Goal: Task Accomplishment & Management: Complete application form

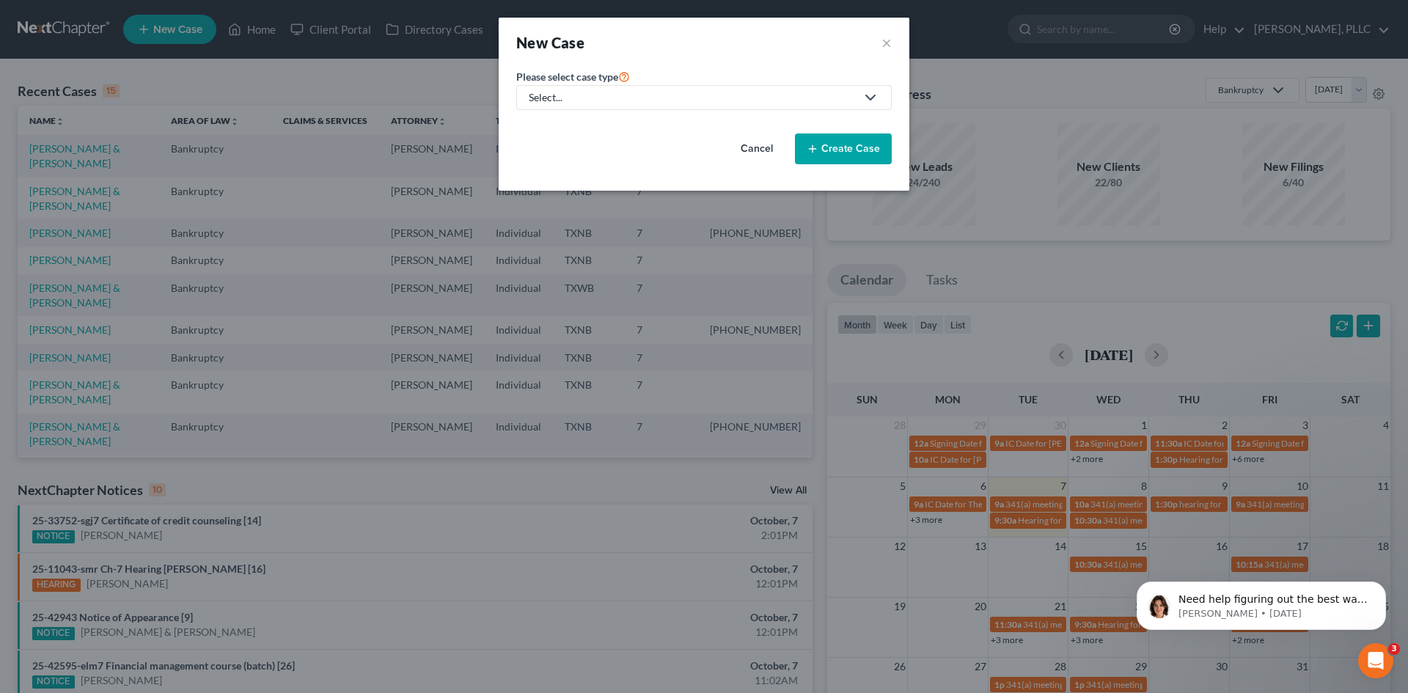
click at [552, 97] on div "Select..." at bounding box center [692, 97] width 327 height 15
click at [562, 125] on div "Bankruptcy" at bounding box center [590, 127] width 120 height 15
select select "78"
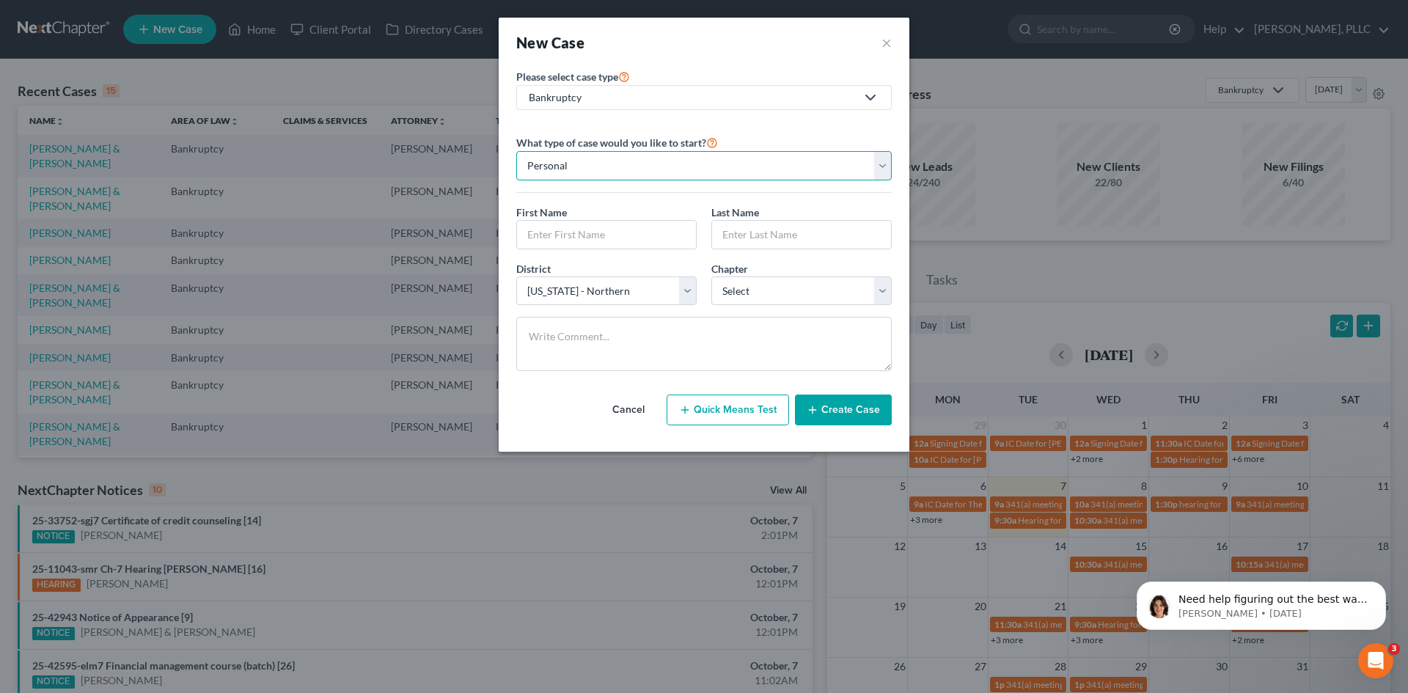
click at [558, 175] on select "Personal Business" at bounding box center [703, 165] width 375 height 29
click at [516, 151] on select "Personal Business" at bounding box center [703, 165] width 375 height 29
click at [552, 233] on input "text" at bounding box center [606, 235] width 179 height 28
type input "[PERSON_NAME]"
type input "Cook"
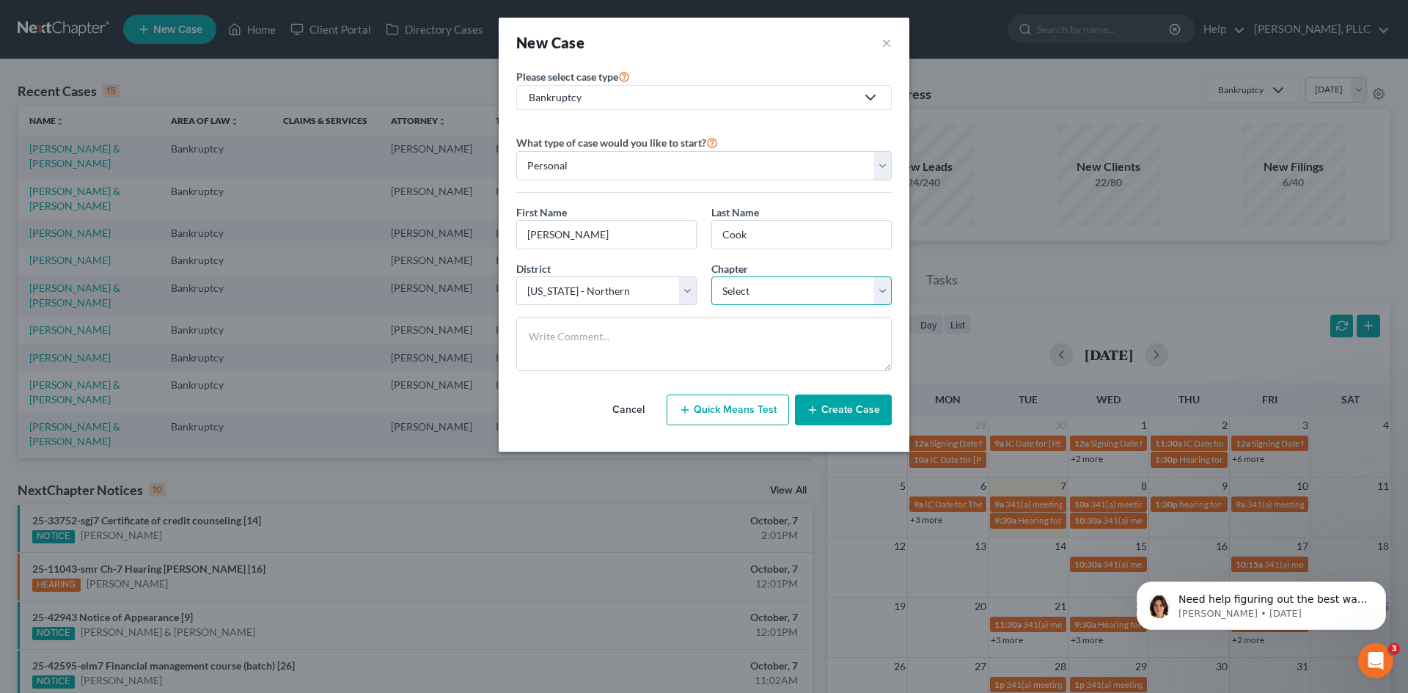
click at [819, 290] on select "Select 7 11 12 13" at bounding box center [801, 290] width 180 height 29
select select "0"
click at [711, 276] on select "Select 7 11 12 13" at bounding box center [801, 290] width 180 height 29
click at [844, 401] on button "Create Case" at bounding box center [843, 409] width 97 height 31
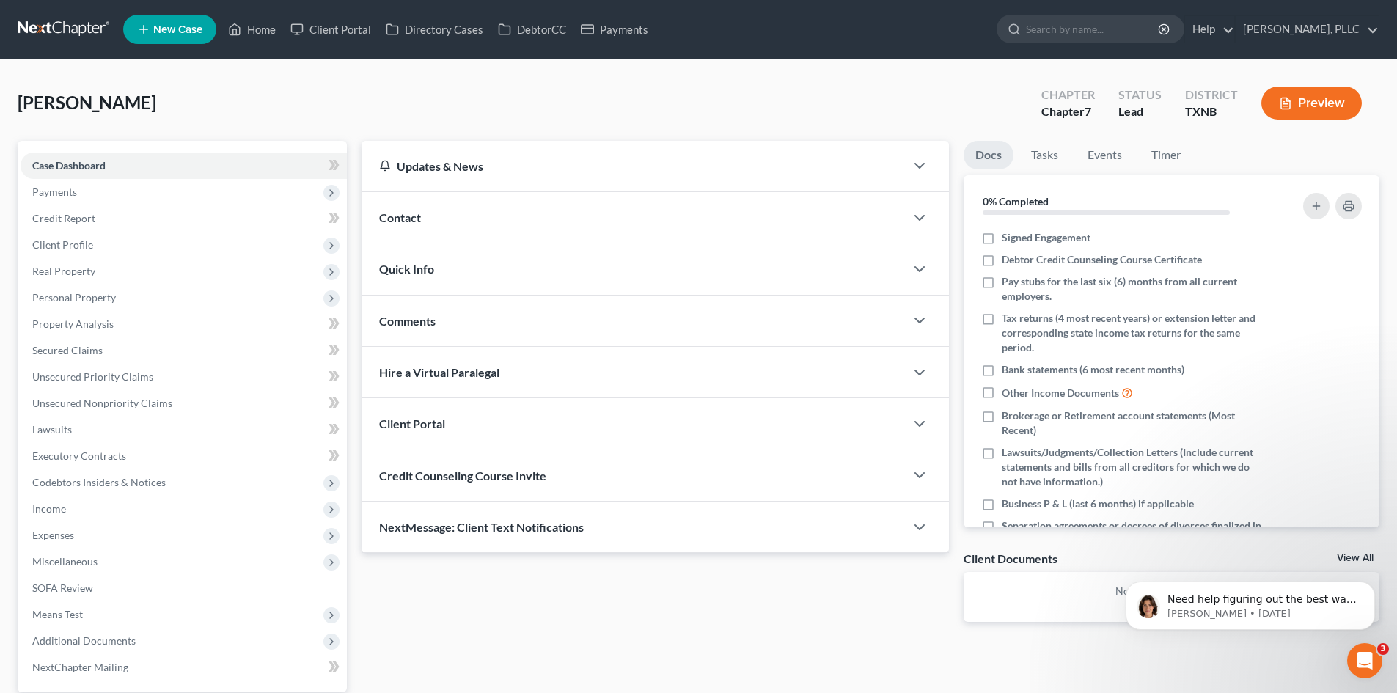
drag, startPoint x: 471, startPoint y: 216, endPoint x: 488, endPoint y: 239, distance: 28.9
click at [471, 216] on div "Contact" at bounding box center [632, 217] width 543 height 51
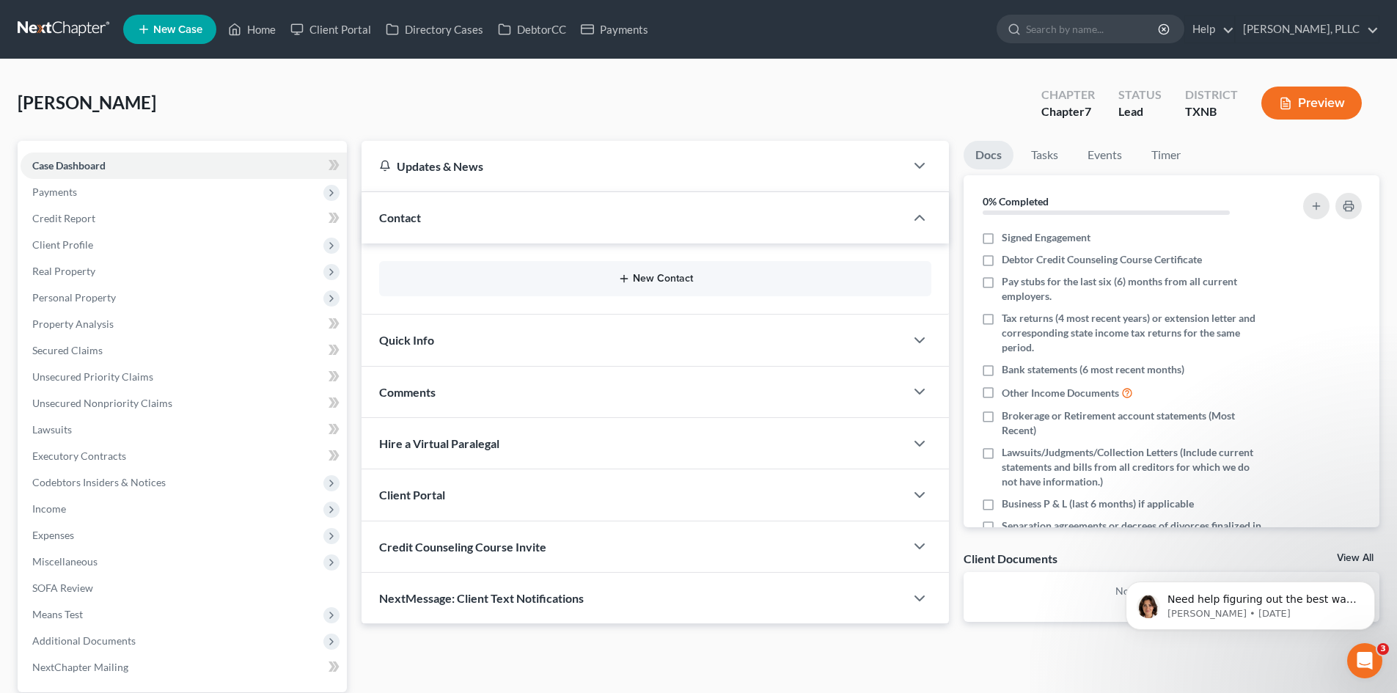
click at [645, 277] on button "New Contact" at bounding box center [655, 279] width 529 height 12
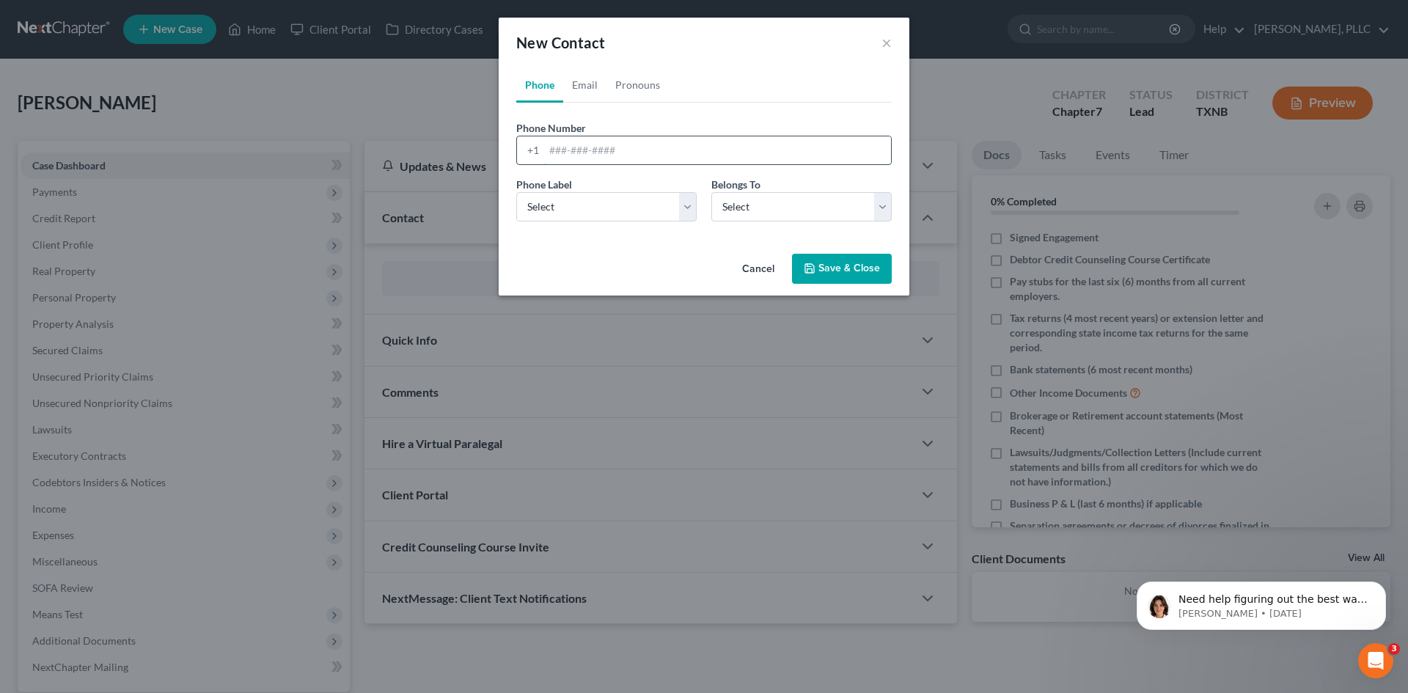
click at [576, 155] on input "tel" at bounding box center [717, 150] width 347 height 28
type input "8175216186"
drag, startPoint x: 681, startPoint y: 210, endPoint x: 676, endPoint y: 219, distance: 10.8
click at [681, 210] on select "Select Mobile Home Work Other" at bounding box center [606, 206] width 180 height 29
select select "0"
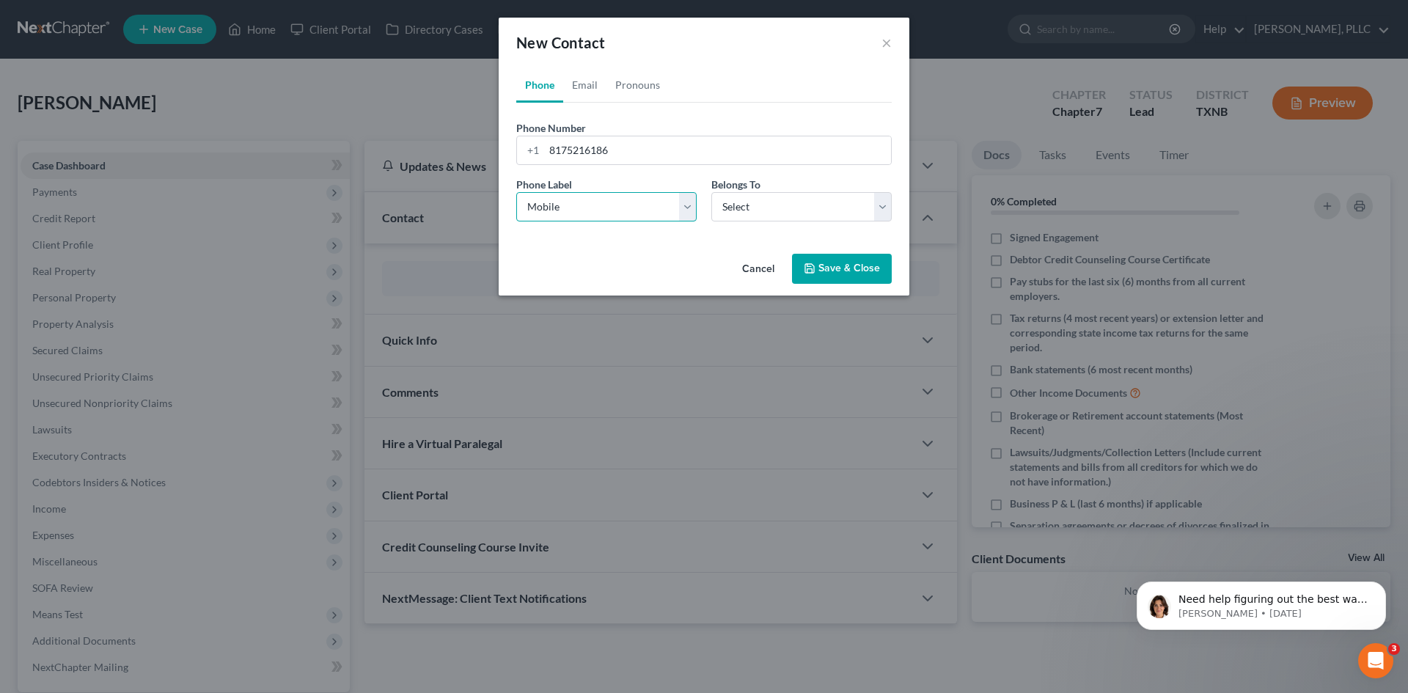
click at [516, 192] on select "Select Mobile Home Work Other" at bounding box center [606, 206] width 180 height 29
drag, startPoint x: 730, startPoint y: 199, endPoint x: 736, endPoint y: 219, distance: 19.9
click at [730, 199] on select "Select Client Other" at bounding box center [801, 206] width 180 height 29
select select "0"
click at [711, 192] on select "Select Client Other" at bounding box center [801, 206] width 180 height 29
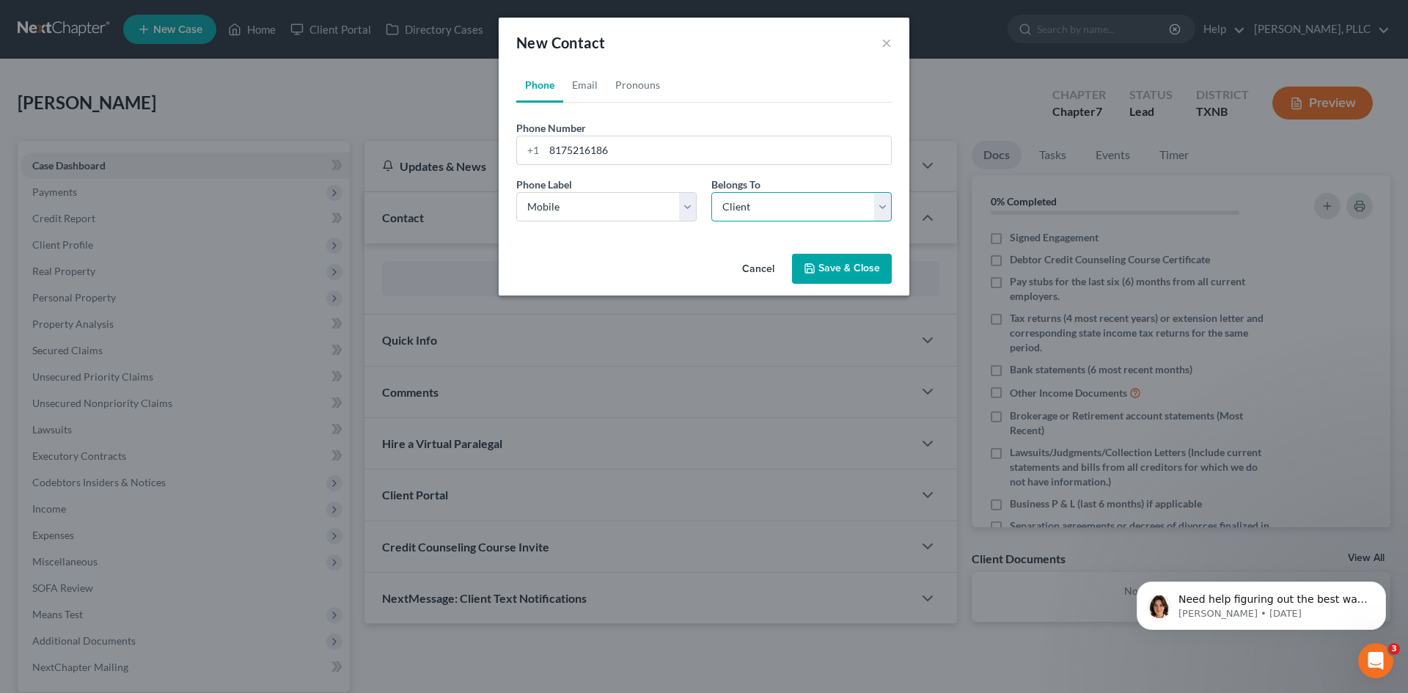
select select "0"
click at [580, 81] on link "Email" at bounding box center [584, 84] width 43 height 35
click at [554, 150] on input "email" at bounding box center [717, 150] width 347 height 28
type input "[EMAIL_ADDRESS][DOMAIN_NAME]"
click at [671, 215] on select "Select Home Work Other" at bounding box center [606, 206] width 180 height 29
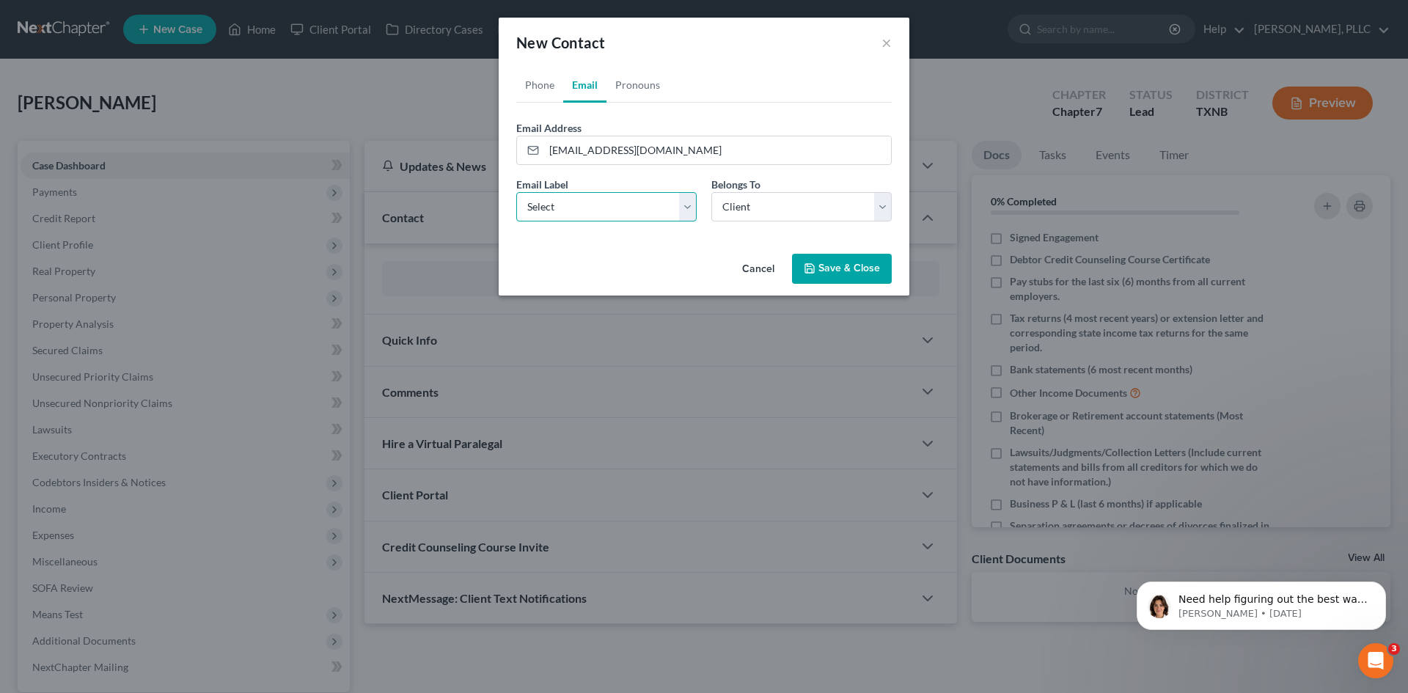
select select "0"
click at [516, 192] on select "Select Home Work Other" at bounding box center [606, 206] width 180 height 29
drag, startPoint x: 835, startPoint y: 265, endPoint x: 726, endPoint y: 282, distance: 110.7
click at [834, 265] on button "Save & Close" at bounding box center [842, 269] width 100 height 31
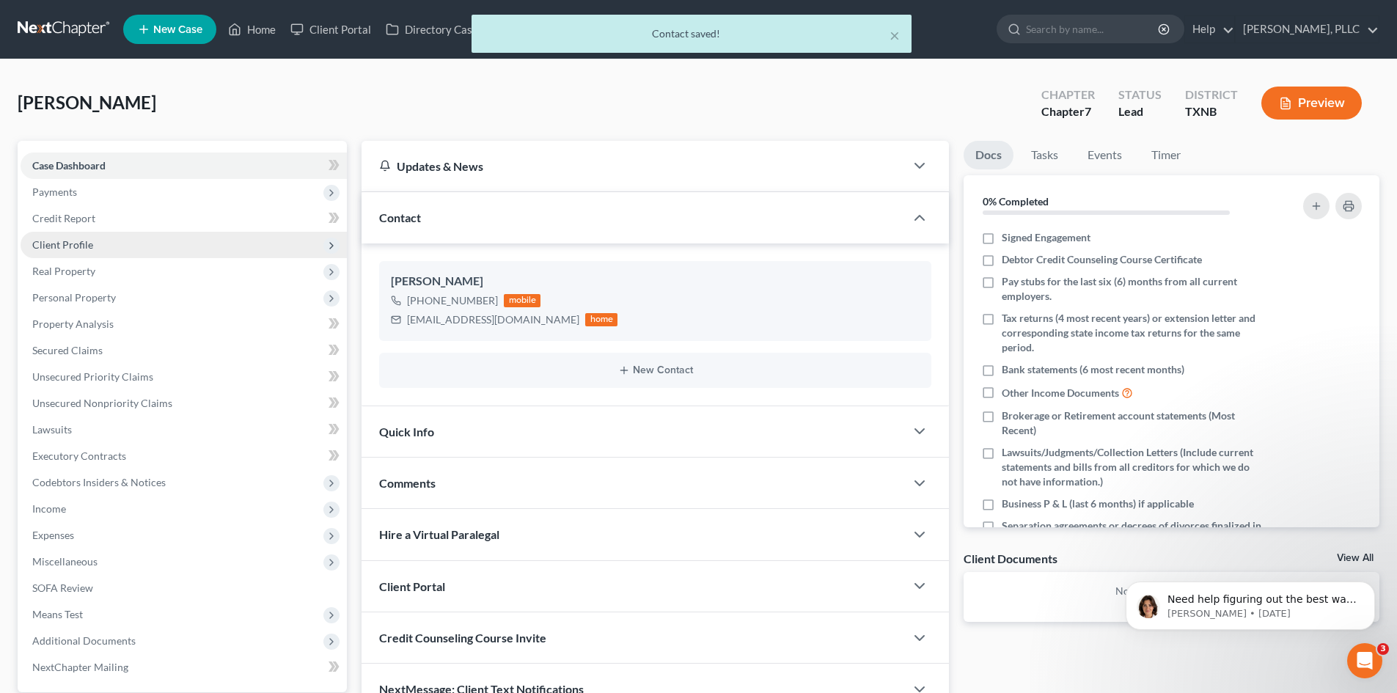
click at [73, 248] on span "Client Profile" at bounding box center [62, 244] width 61 height 12
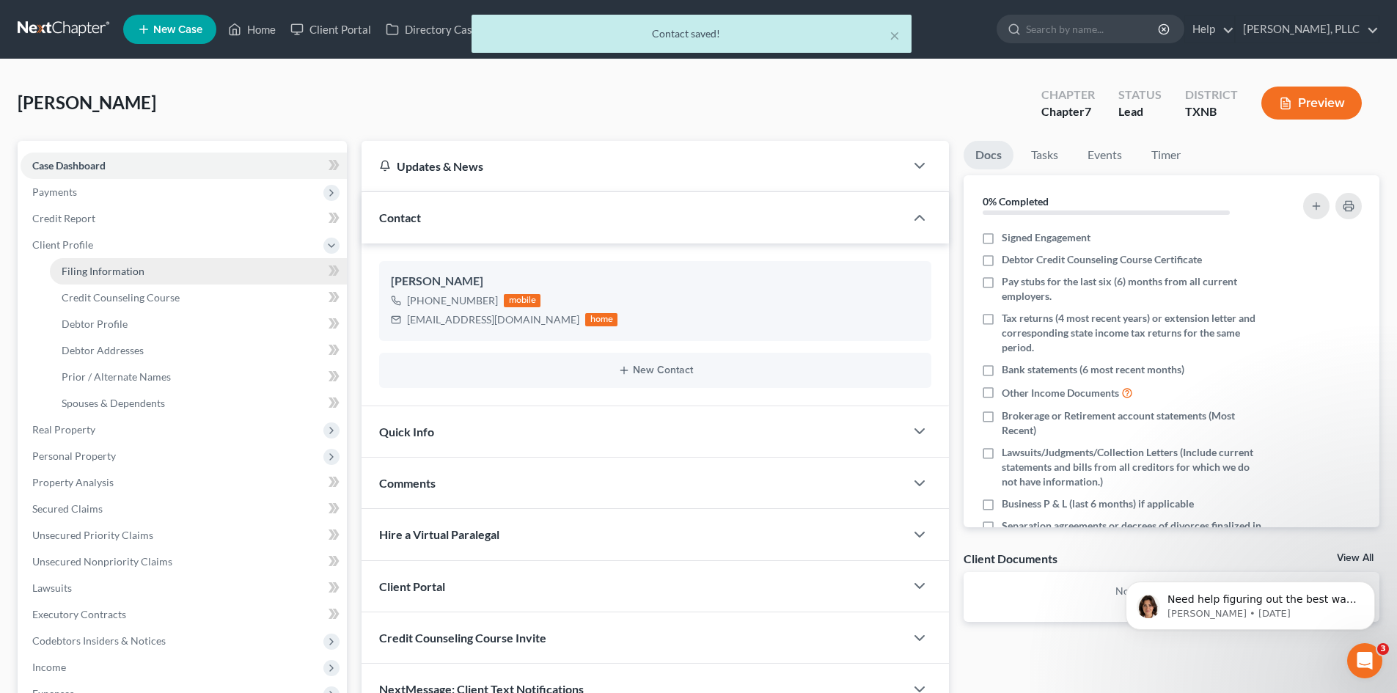
drag, startPoint x: 72, startPoint y: 265, endPoint x: 91, endPoint y: 265, distance: 19.1
click at [73, 265] on span "Filing Information" at bounding box center [103, 271] width 83 height 12
select select "1"
select select "0"
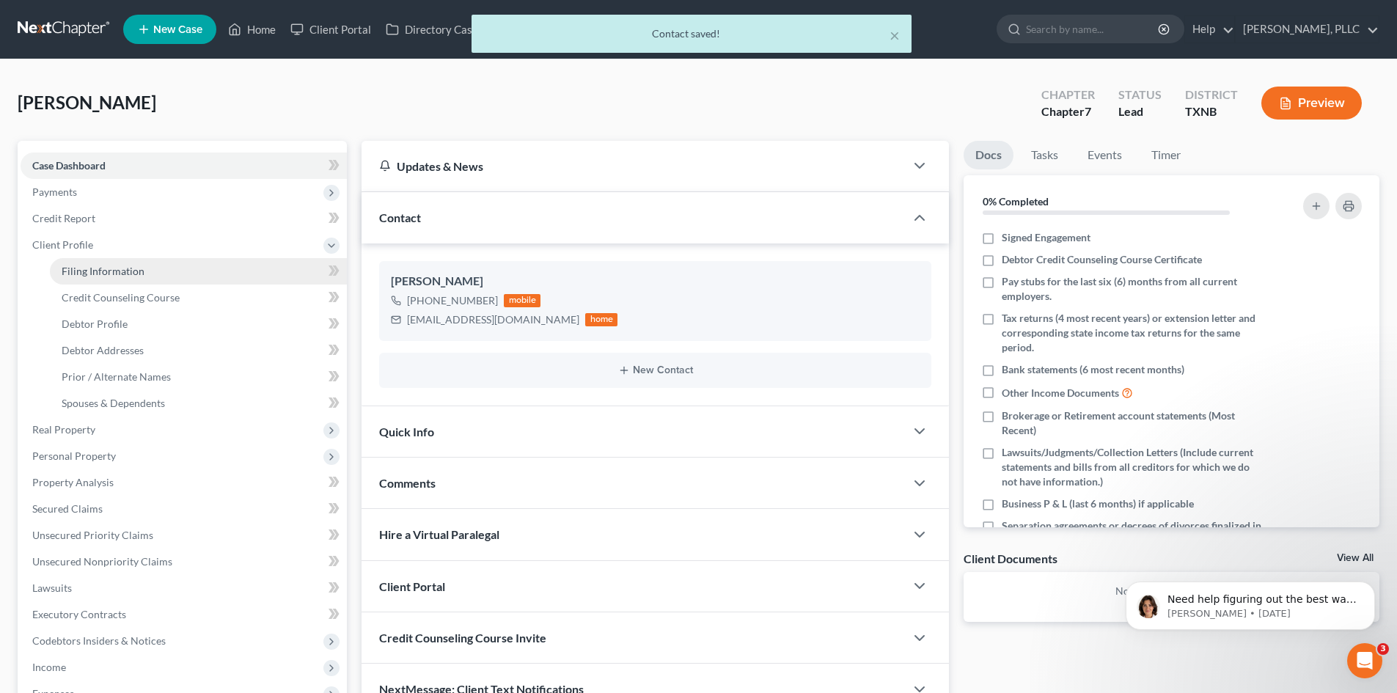
select select "78"
select select "45"
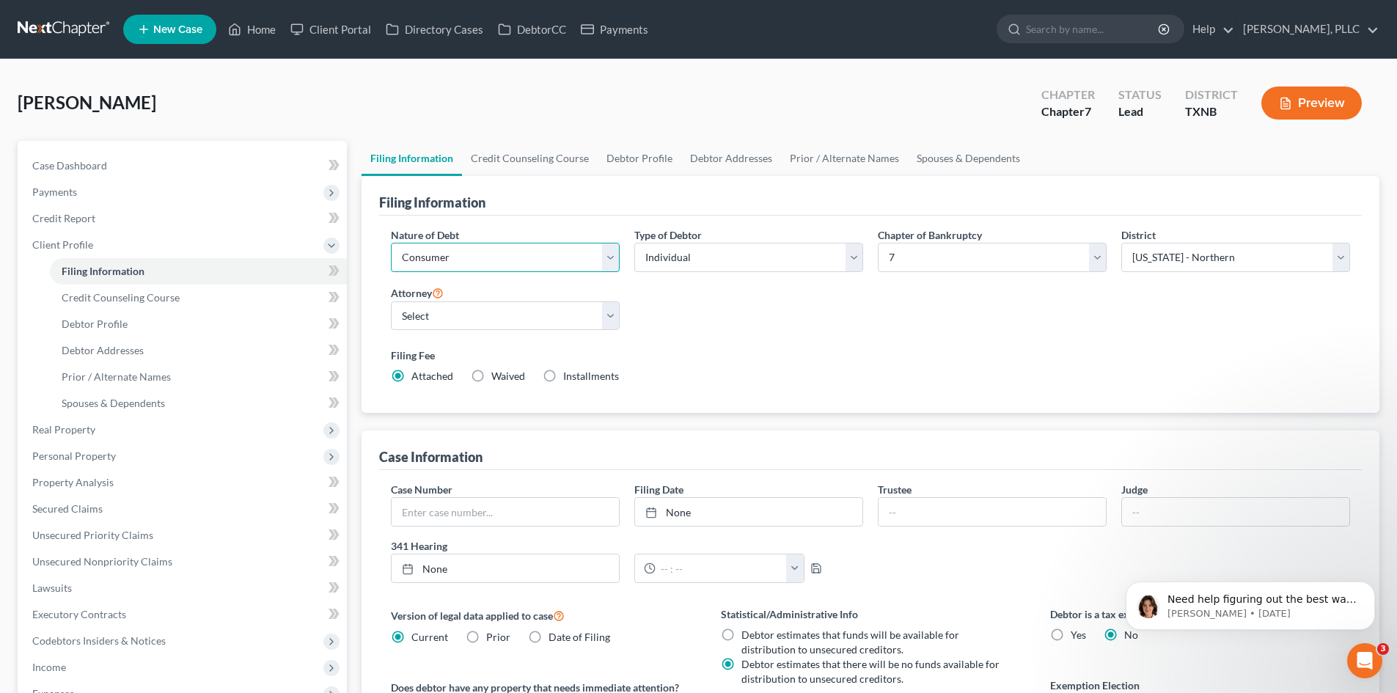
click at [612, 258] on select "Select Business Consumer Other" at bounding box center [505, 257] width 229 height 29
click at [854, 252] on select "Select Individual Joint" at bounding box center [748, 257] width 229 height 29
select select "1"
click at [634, 243] on select "Select Individual Joint" at bounding box center [748, 257] width 229 height 29
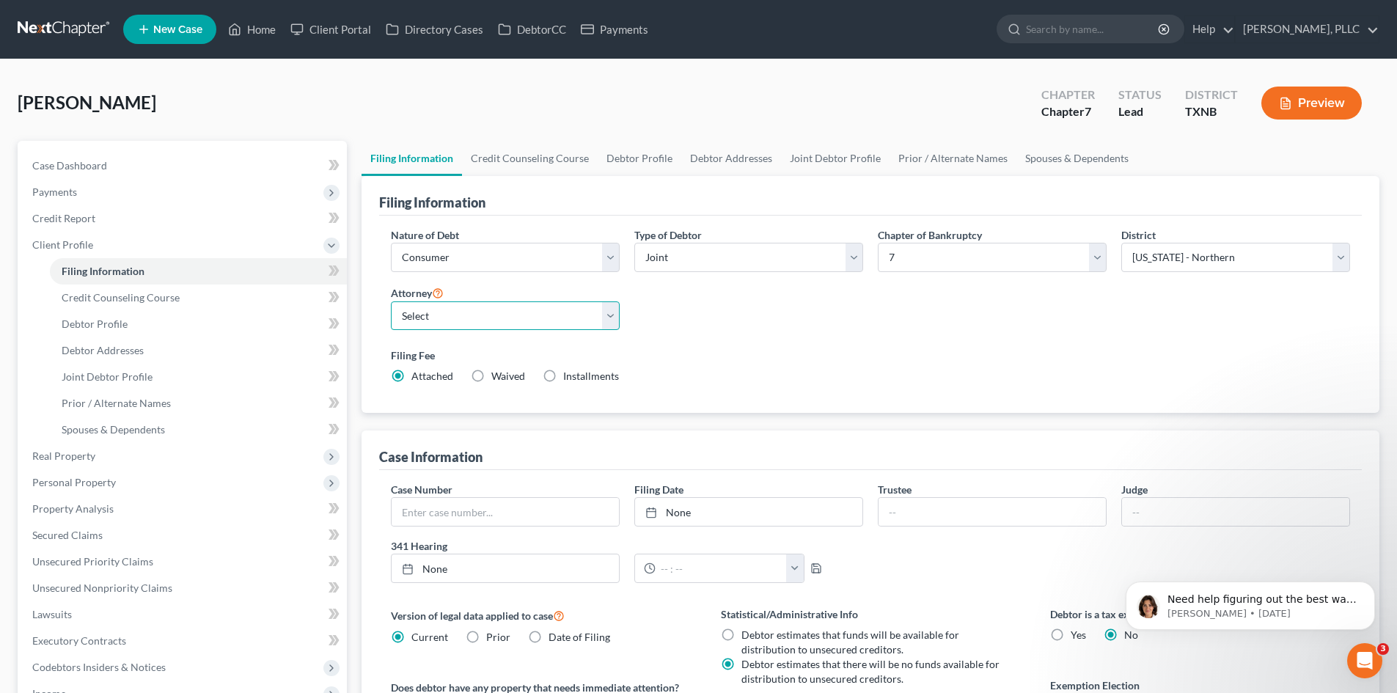
drag, startPoint x: 612, startPoint y: 311, endPoint x: 606, endPoint y: 329, distance: 19.2
click at [612, 311] on select "Select [PERSON_NAME] - TXEB [PERSON_NAME] - [GEOGRAPHIC_DATA] [PERSON_NAME] - […" at bounding box center [505, 315] width 229 height 29
select select "1"
click at [391, 301] on select "Select [PERSON_NAME] - TXEB [PERSON_NAME] - [GEOGRAPHIC_DATA] [PERSON_NAME] - […" at bounding box center [505, 315] width 229 height 29
click at [71, 164] on span "Case Dashboard" at bounding box center [69, 165] width 75 height 12
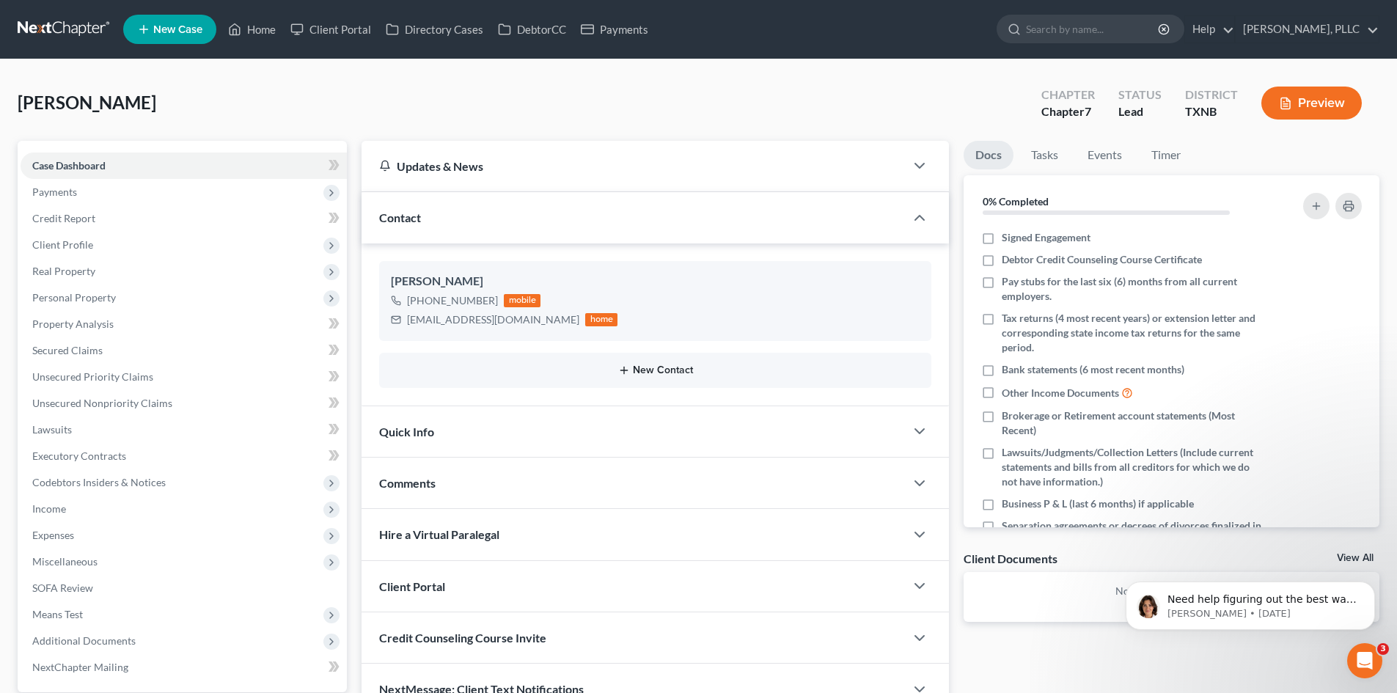
click at [646, 364] on button "New Contact" at bounding box center [655, 370] width 529 height 12
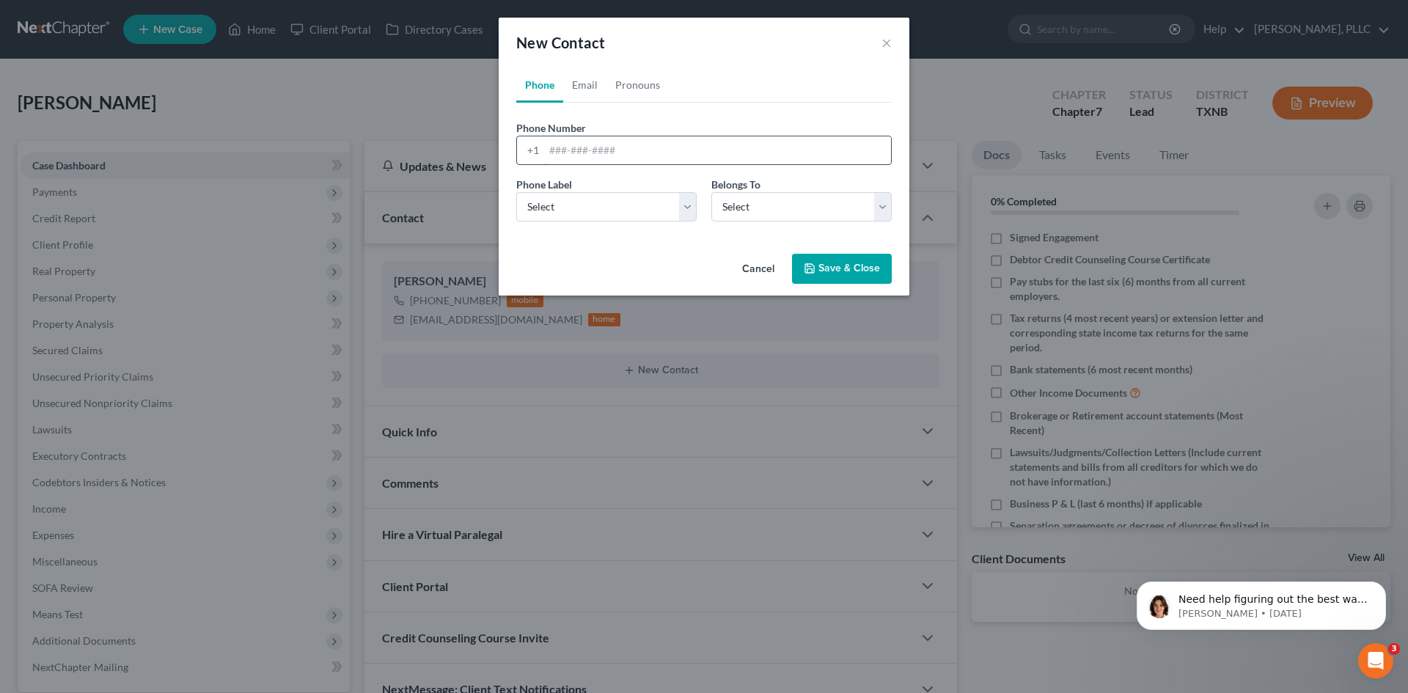
click at [556, 156] on input "tel" at bounding box center [717, 150] width 347 height 28
type input "8176376026"
drag, startPoint x: 564, startPoint y: 206, endPoint x: 564, endPoint y: 221, distance: 14.7
click at [564, 206] on select "Select Mobile Home Work Other" at bounding box center [606, 206] width 180 height 29
select select "0"
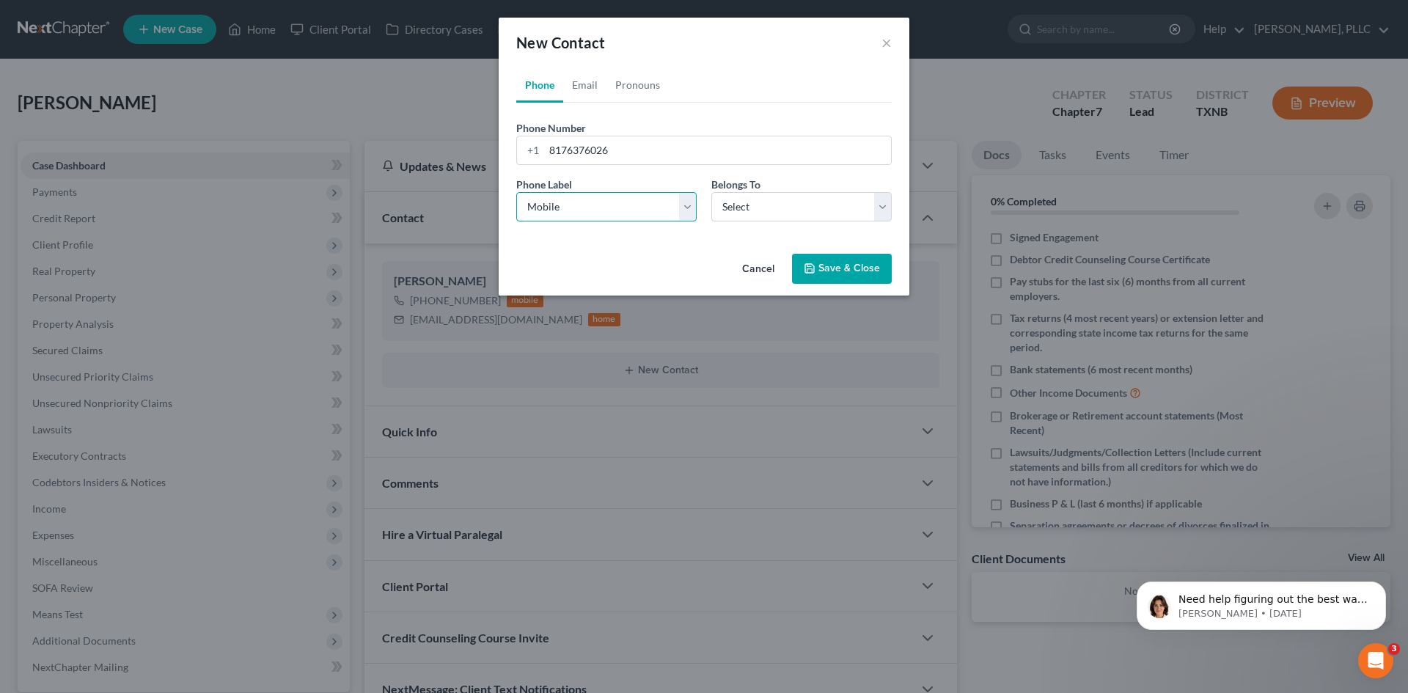
click at [516, 192] on select "Select Mobile Home Work Other" at bounding box center [606, 206] width 180 height 29
drag, startPoint x: 760, startPoint y: 197, endPoint x: 757, endPoint y: 221, distance: 23.6
click at [760, 197] on select "Select Client Spouse Other" at bounding box center [801, 206] width 180 height 29
click at [711, 192] on select "Select Client Spouse Other" at bounding box center [801, 206] width 180 height 29
click at [878, 208] on select "Select Client Spouse Other" at bounding box center [801, 206] width 180 height 29
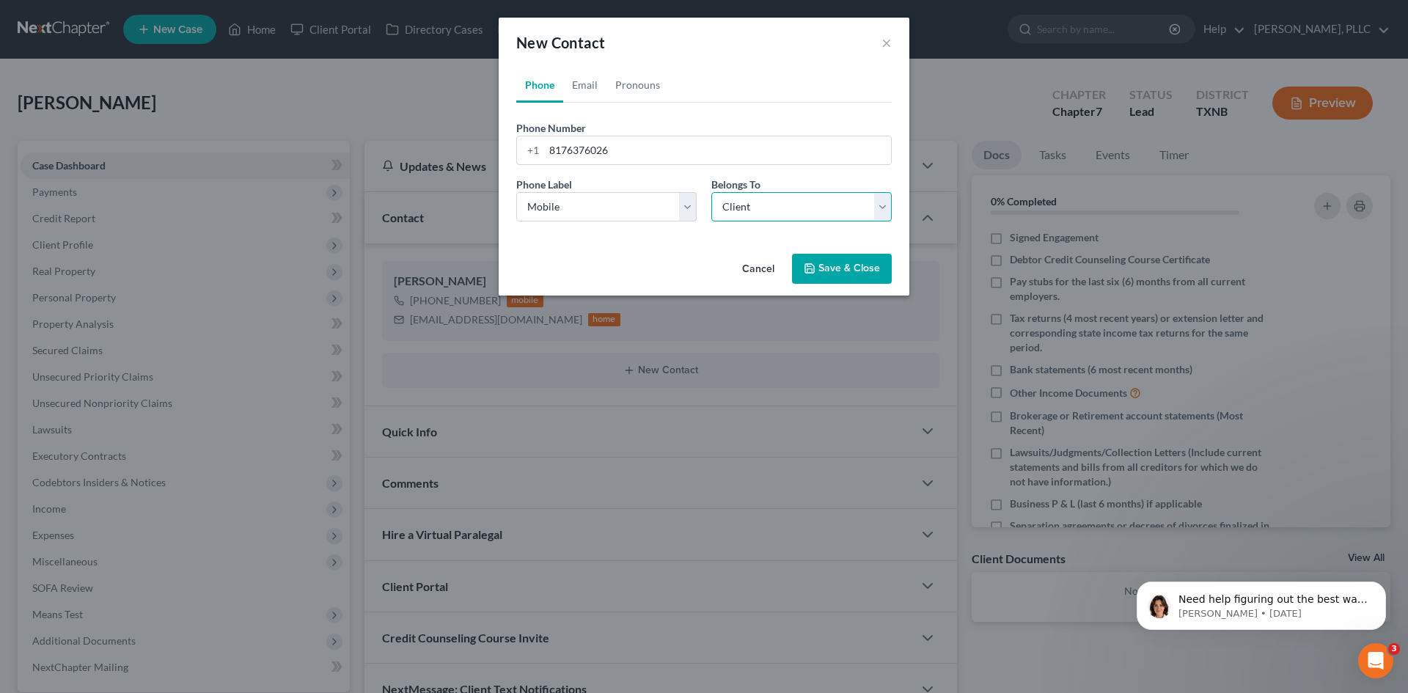
select select "1"
click at [711, 192] on select "Select Client Spouse Other" at bounding box center [801, 206] width 180 height 29
select select "1"
drag, startPoint x: 589, startPoint y: 84, endPoint x: 603, endPoint y: 119, distance: 38.1
click at [587, 84] on link "Email" at bounding box center [584, 84] width 43 height 35
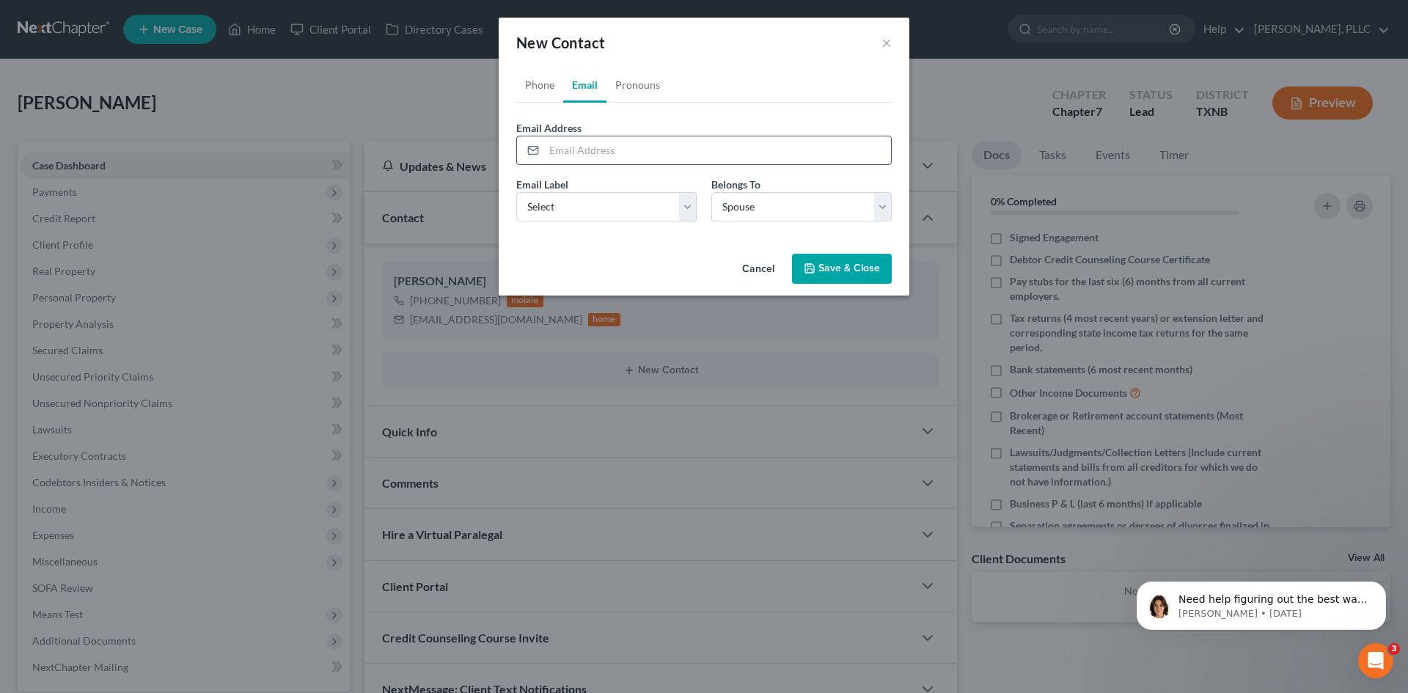
click at [585, 150] on input "email" at bounding box center [717, 150] width 347 height 28
type input "[EMAIL_ADDRESS][DOMAIN_NAME]"
click at [851, 271] on button "Save & Close" at bounding box center [842, 269] width 100 height 31
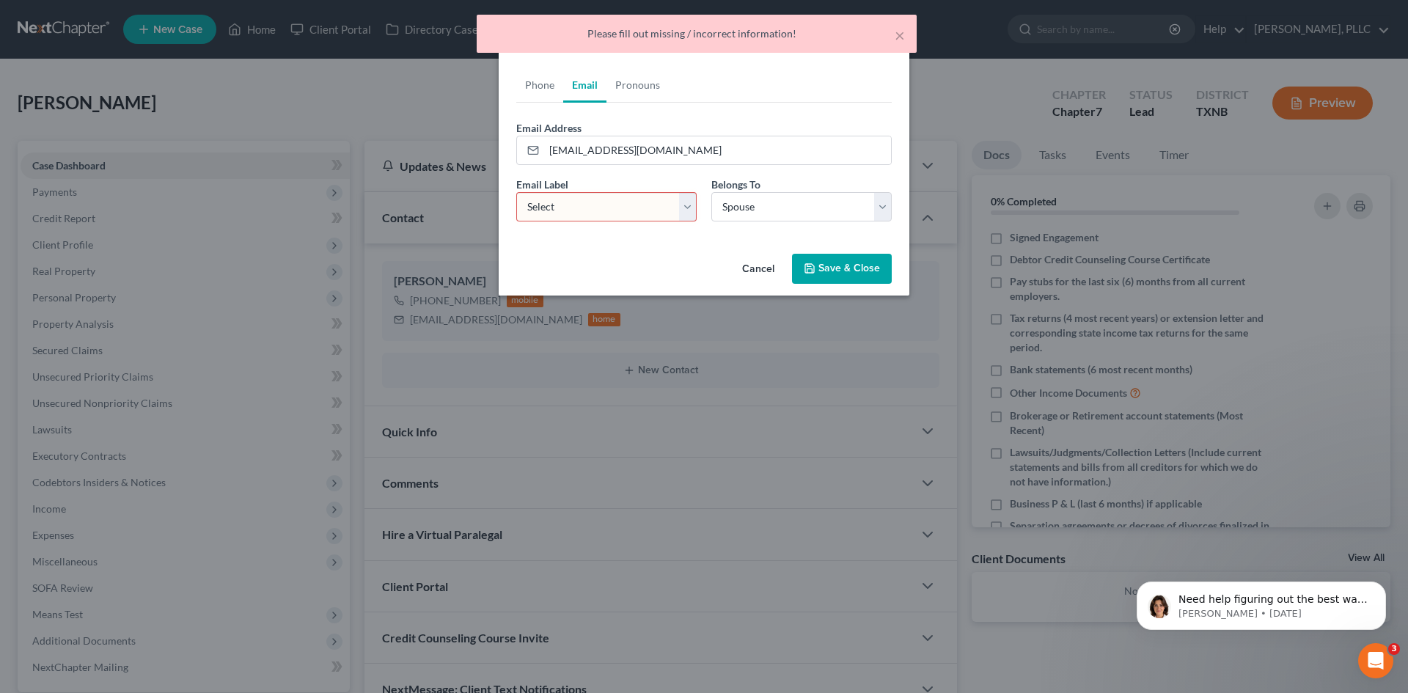
drag, startPoint x: 668, startPoint y: 213, endPoint x: 648, endPoint y: 220, distance: 21.1
click at [668, 213] on select "Select Home Work Other" at bounding box center [606, 206] width 180 height 29
select select "0"
click at [516, 192] on select "Select Home Work Other" at bounding box center [606, 206] width 180 height 29
click at [841, 268] on button "Save & Close" at bounding box center [842, 269] width 100 height 31
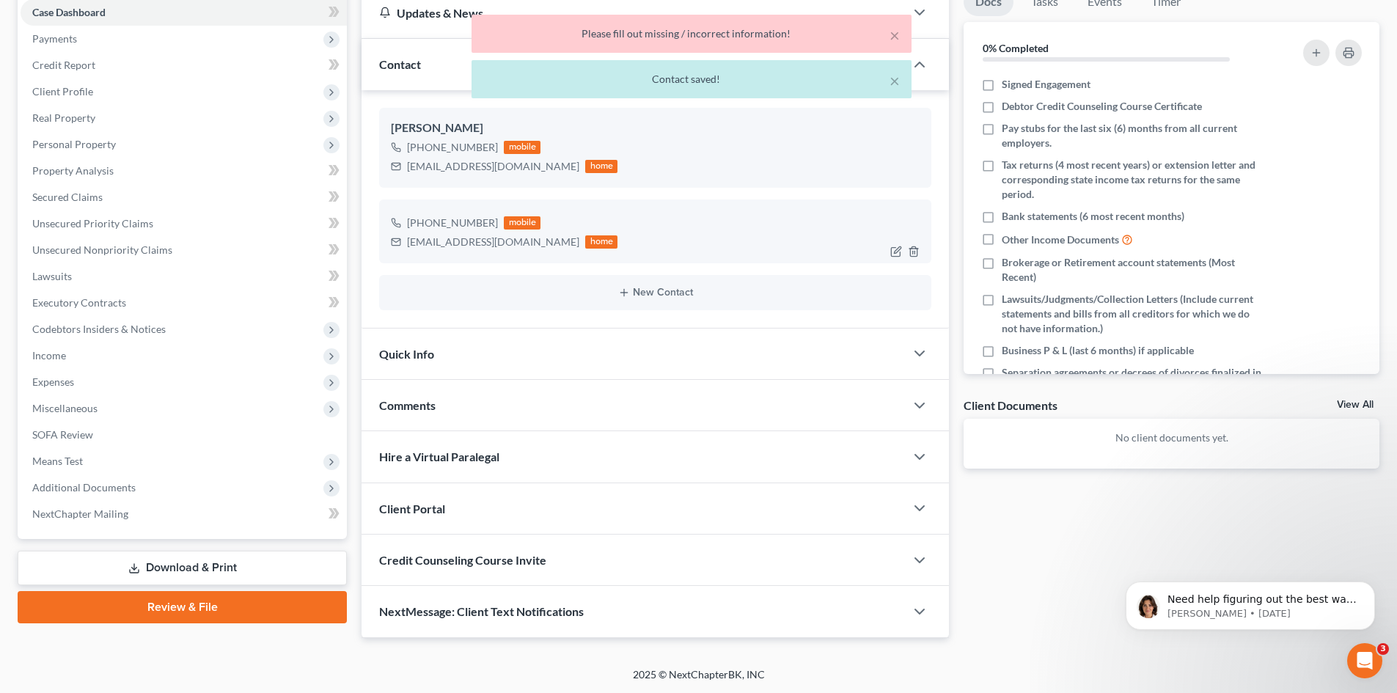
scroll to position [154, 0]
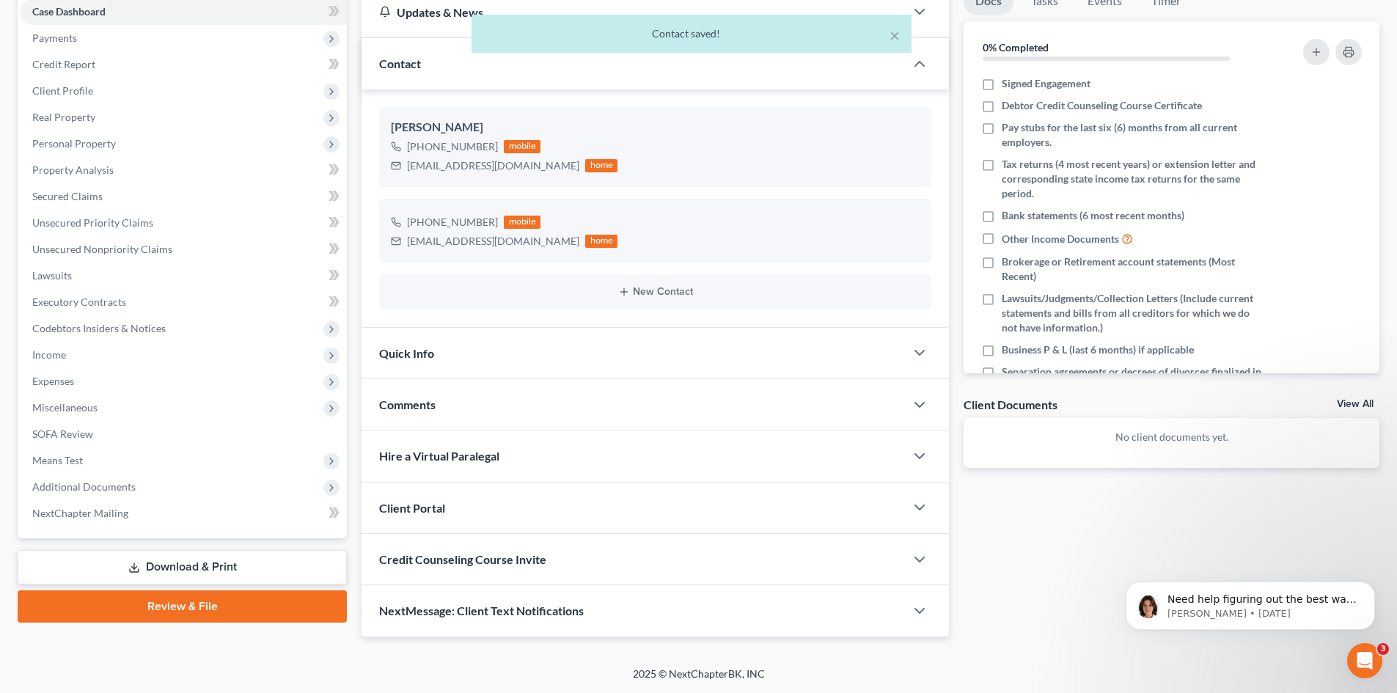
click at [587, 501] on div "Client Portal" at bounding box center [632, 507] width 543 height 51
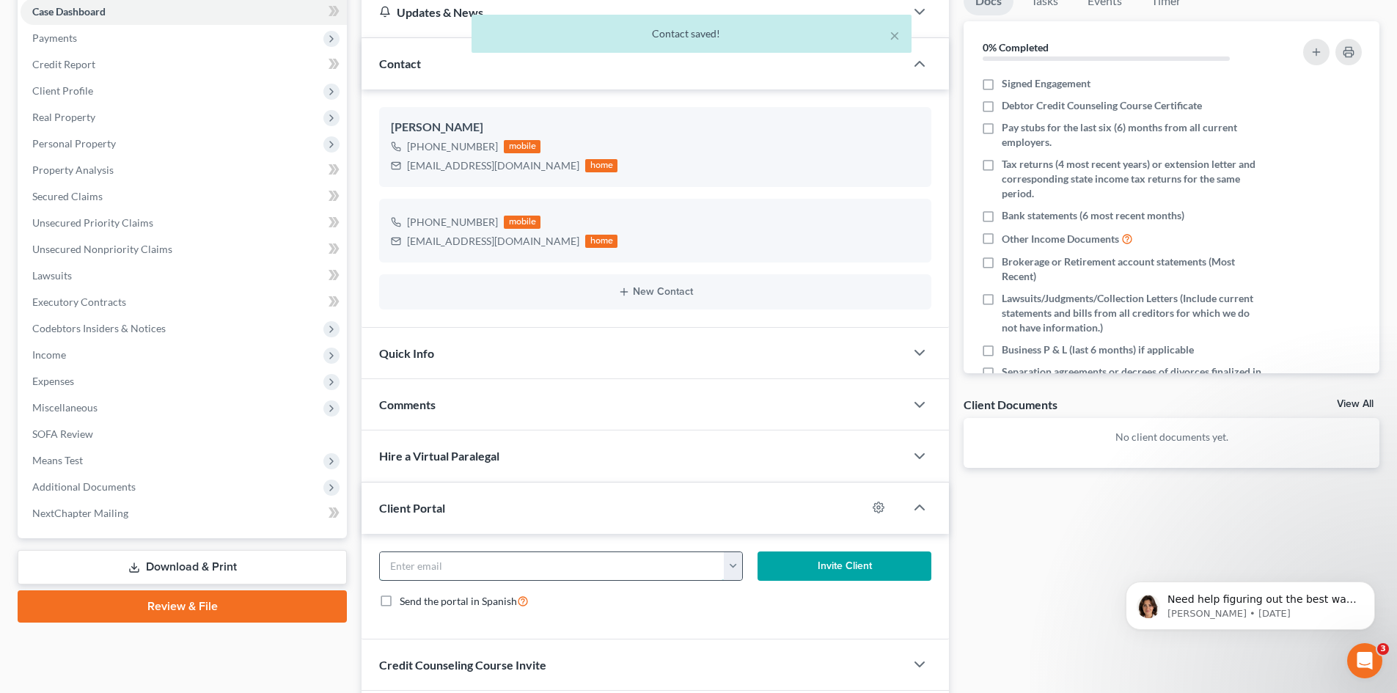
click at [622, 553] on input "email" at bounding box center [552, 566] width 345 height 28
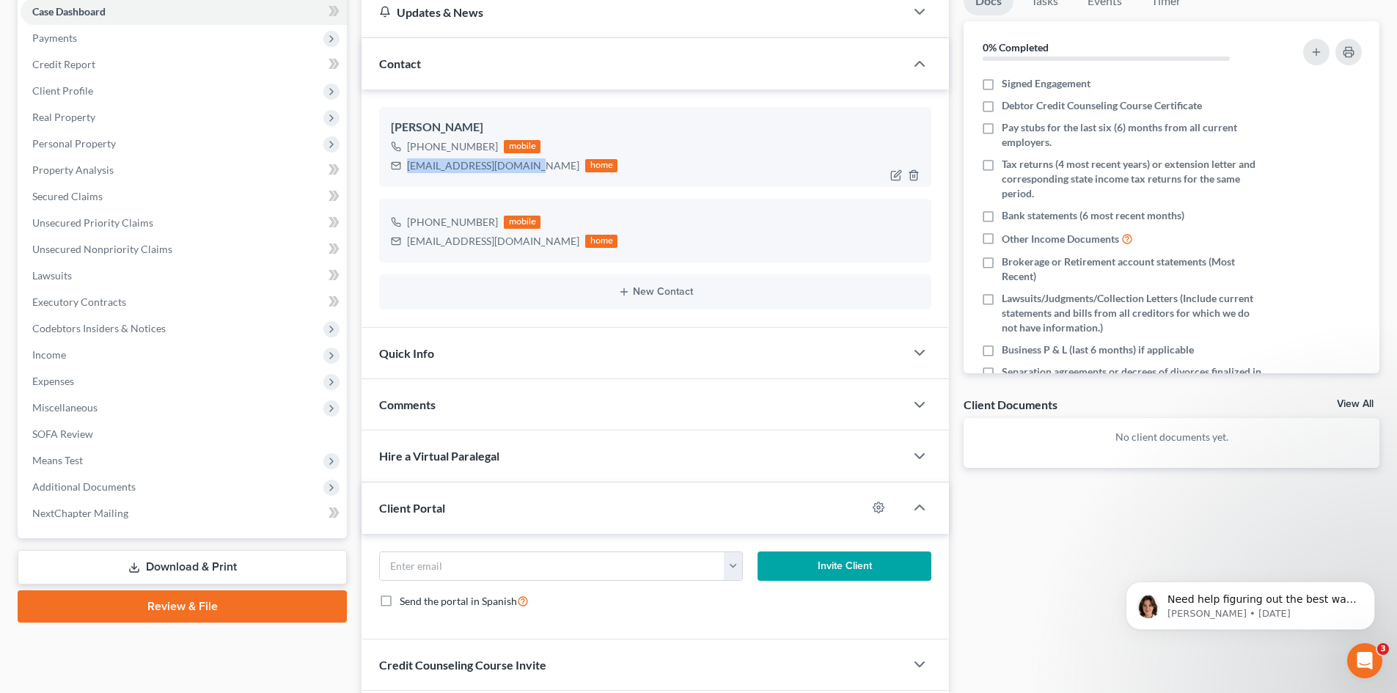
drag, startPoint x: 525, startPoint y: 166, endPoint x: 409, endPoint y: 166, distance: 115.9
click at [409, 166] on div "[EMAIL_ADDRESS][DOMAIN_NAME]" at bounding box center [493, 165] width 172 height 15
copy div "[EMAIL_ADDRESS][DOMAIN_NAME]"
click at [408, 570] on input "email" at bounding box center [552, 566] width 345 height 28
paste input "[EMAIL_ADDRESS][DOMAIN_NAME]"
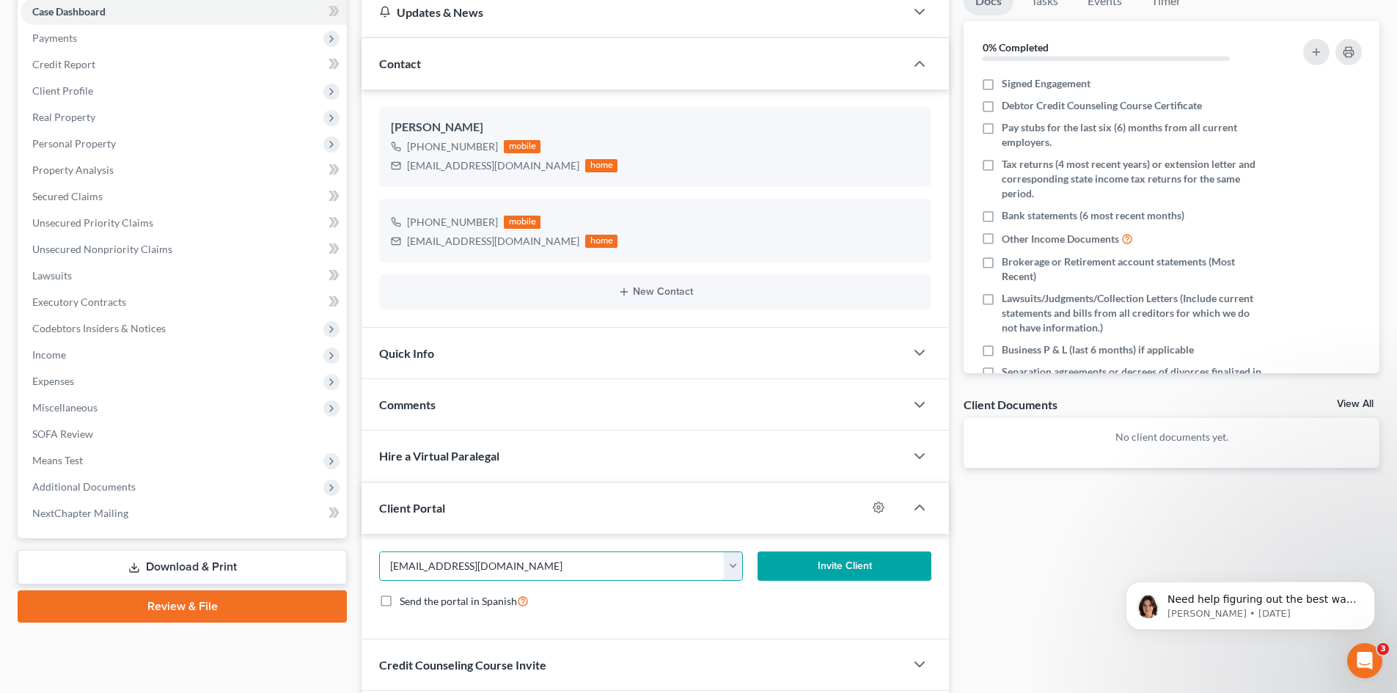
type input "[EMAIL_ADDRESS][DOMAIN_NAME]"
click at [797, 564] on button "Invite Client" at bounding box center [844, 565] width 175 height 29
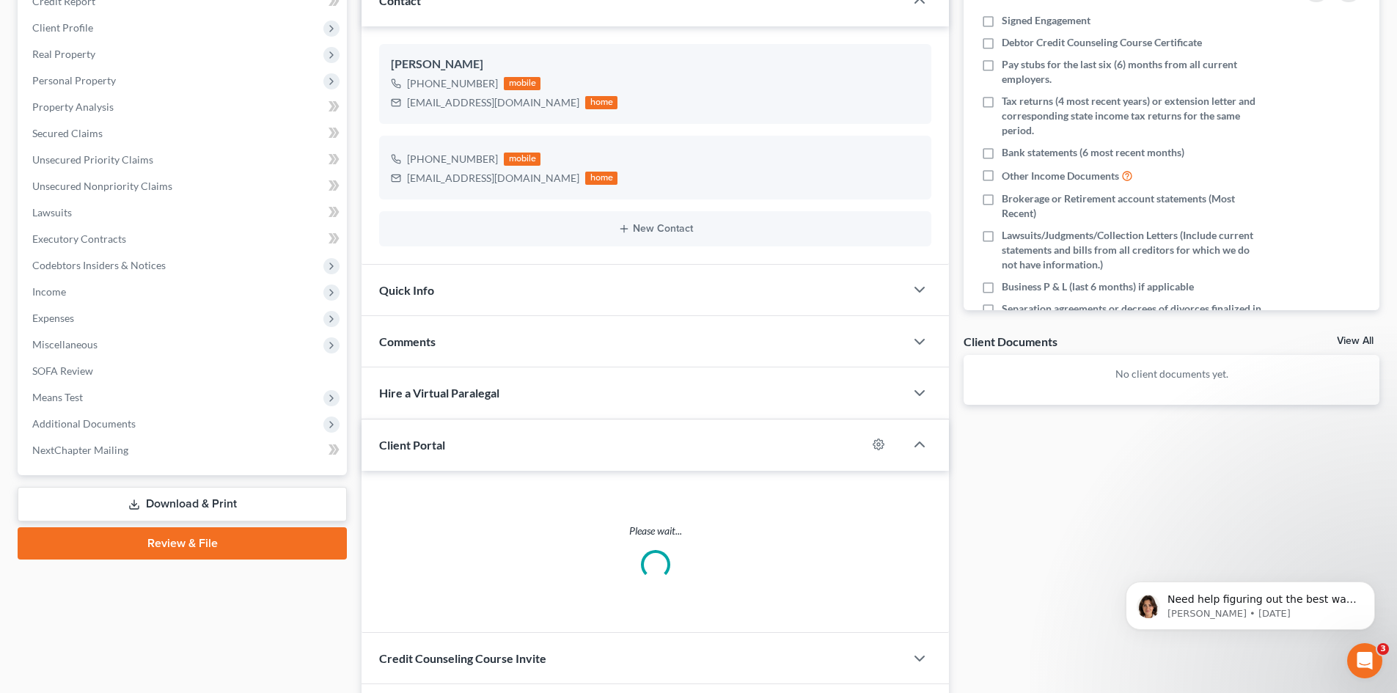
scroll to position [245, 0]
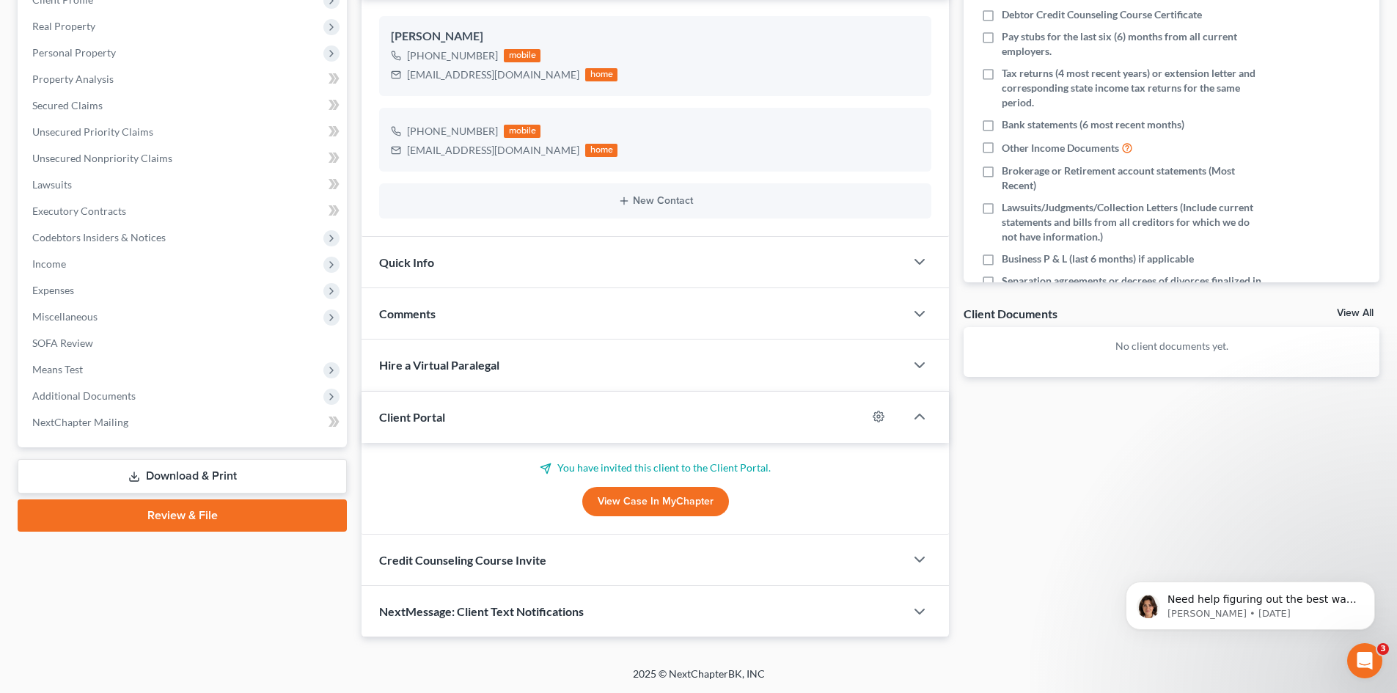
click at [502, 559] on span "Credit Counseling Course Invite" at bounding box center [462, 560] width 167 height 14
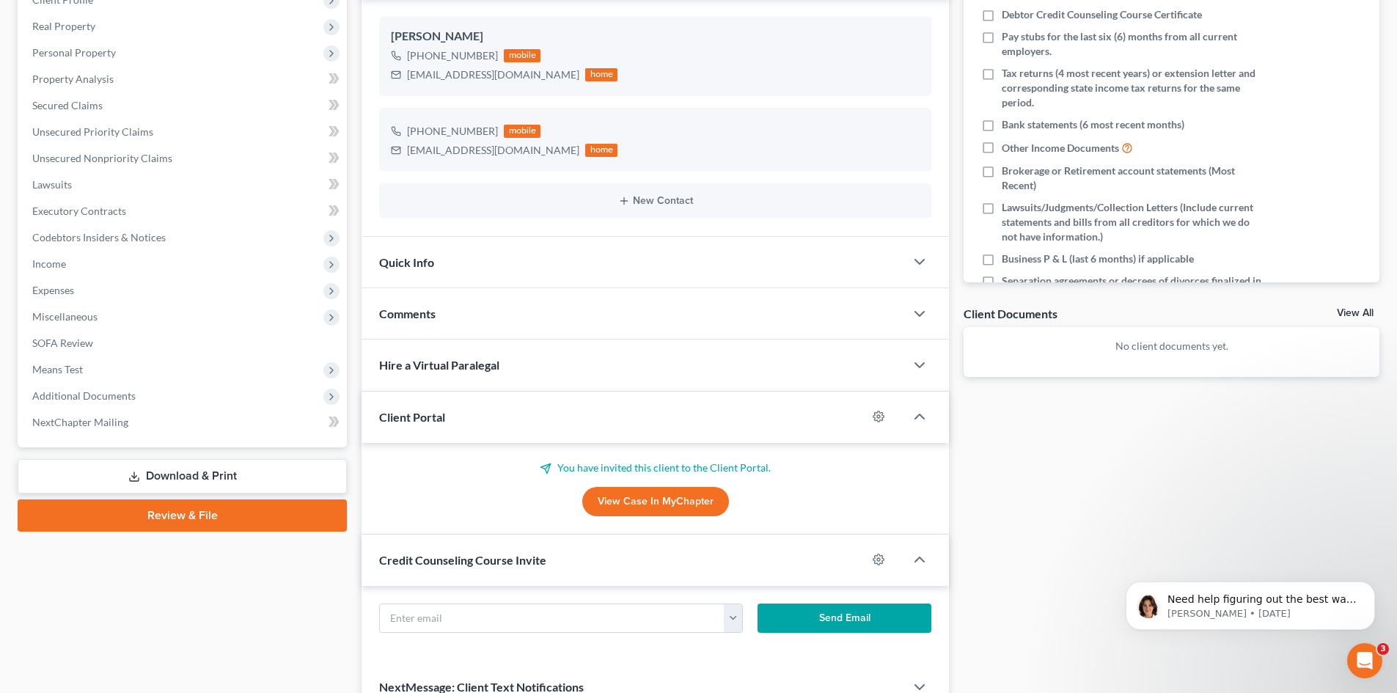
scroll to position [296, 0]
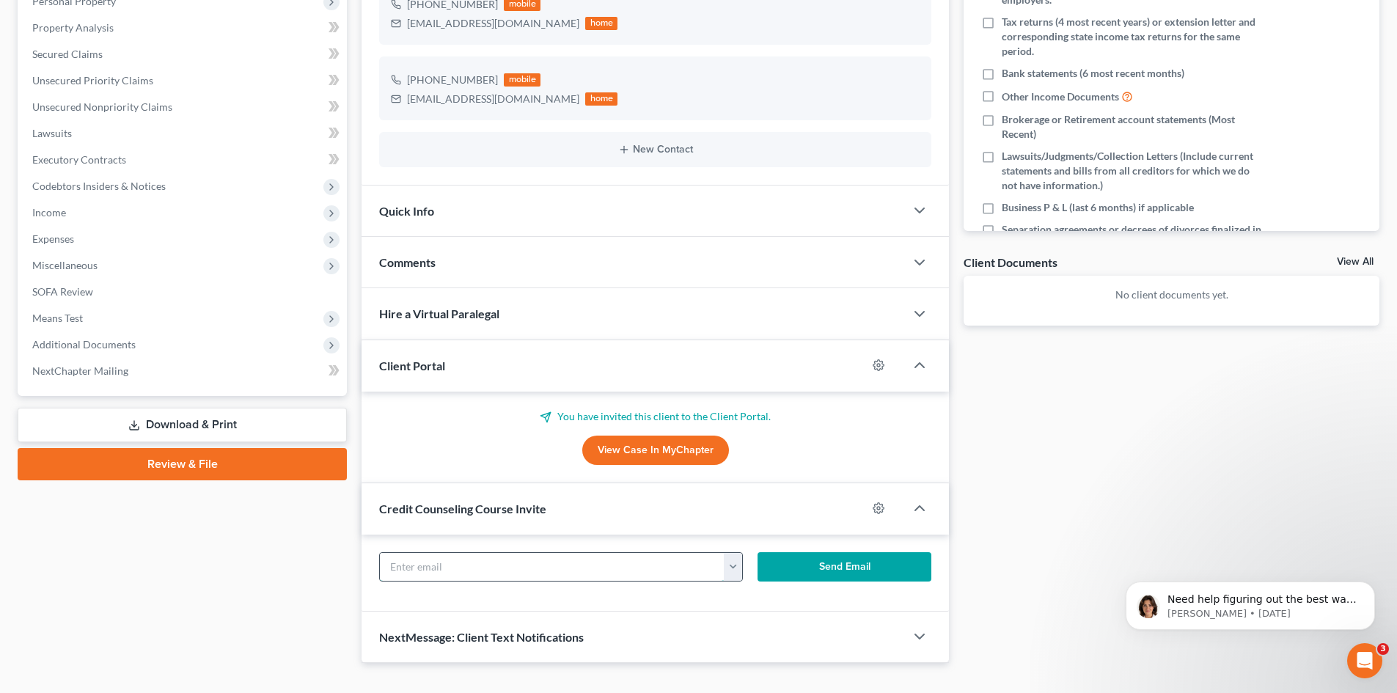
click at [445, 569] on input "text" at bounding box center [552, 567] width 345 height 28
paste input "[EMAIL_ADDRESS][DOMAIN_NAME]"
type input "[EMAIL_ADDRESS][DOMAIN_NAME]"
drag, startPoint x: 856, startPoint y: 562, endPoint x: 845, endPoint y: 562, distance: 11.0
click at [856, 562] on button "Send Email" at bounding box center [844, 566] width 175 height 29
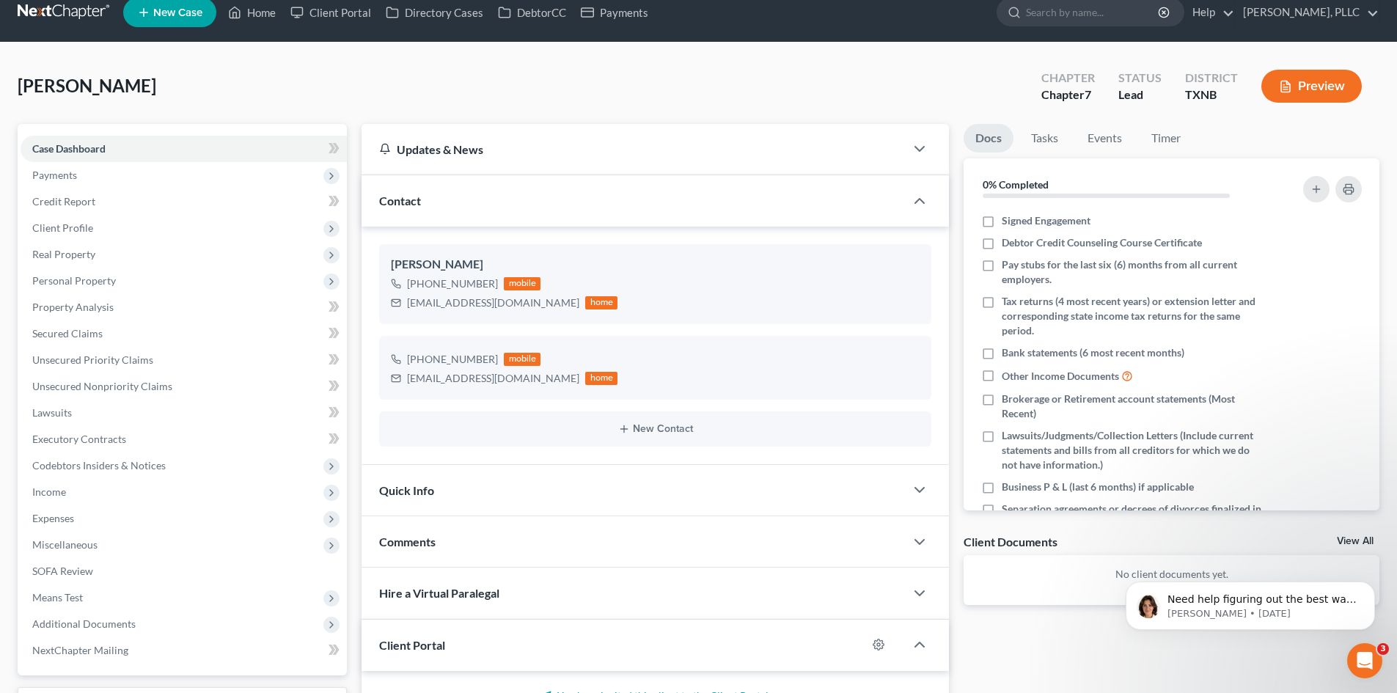
scroll to position [0, 0]
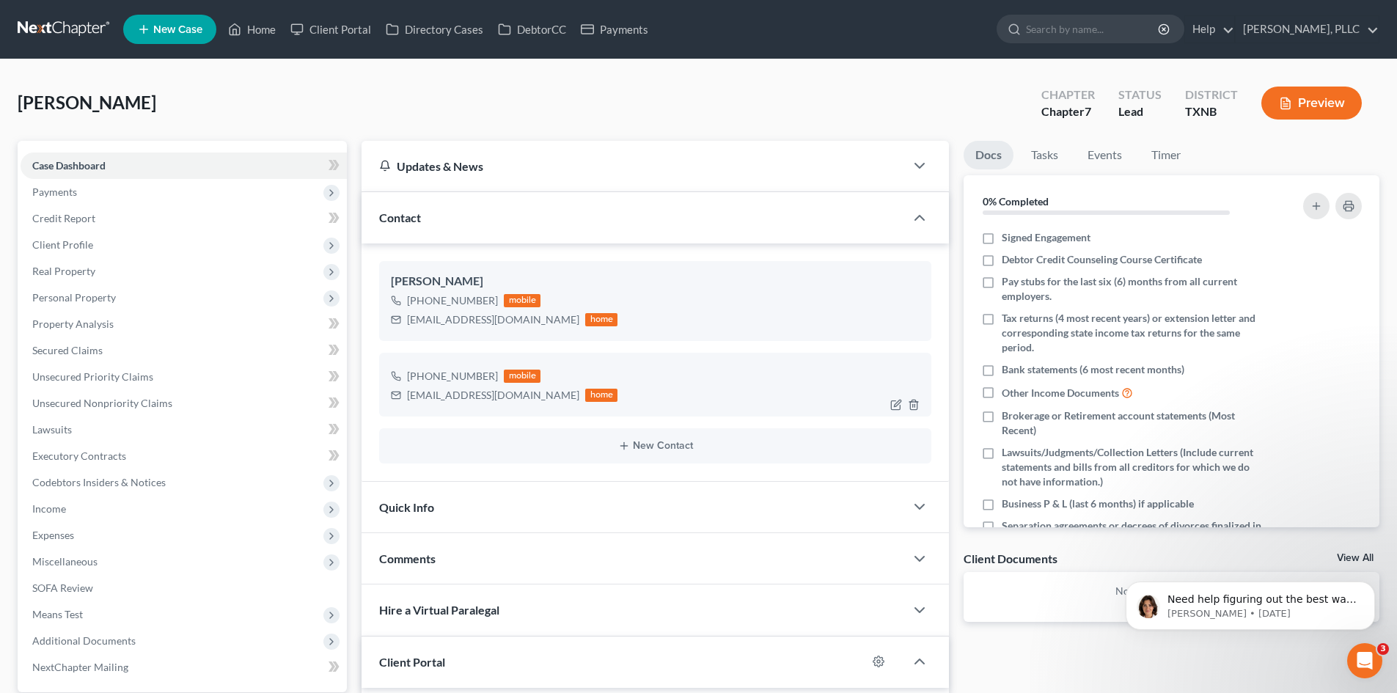
click at [451, 370] on div "[PHONE_NUMBER]" at bounding box center [452, 376] width 91 height 15
click at [893, 405] on icon "button" at bounding box center [896, 405] width 12 height 12
select select "0"
select select "1"
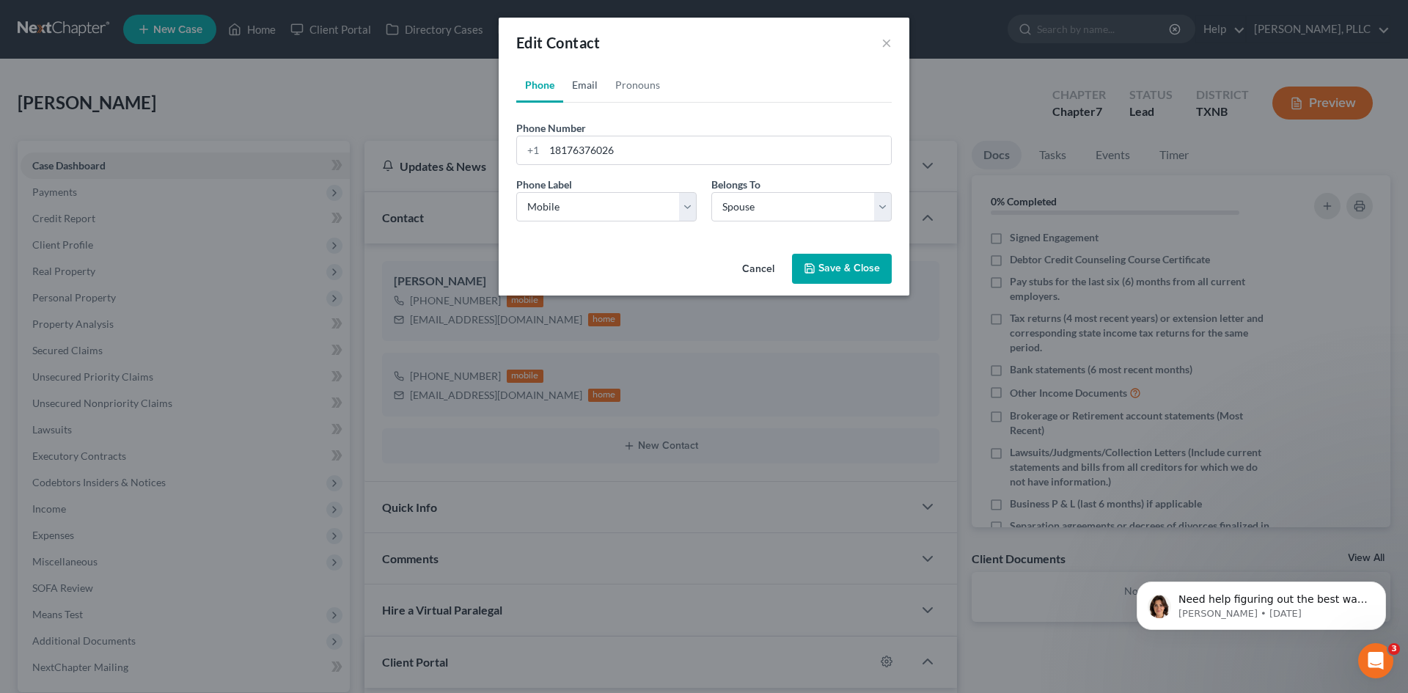
click at [581, 87] on link "Email" at bounding box center [584, 84] width 43 height 35
click at [543, 87] on link "Phone" at bounding box center [539, 84] width 47 height 35
click at [820, 264] on button "Save & Close" at bounding box center [842, 269] width 100 height 31
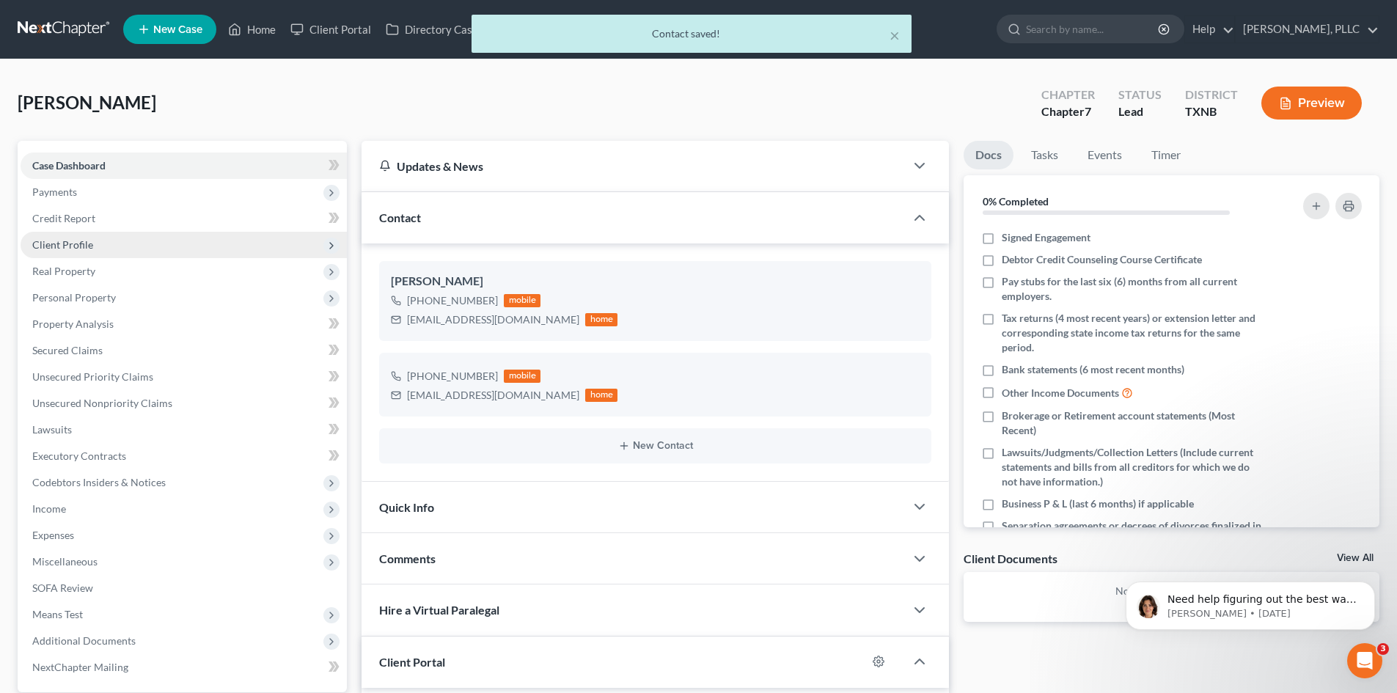
click at [64, 242] on span "Client Profile" at bounding box center [62, 244] width 61 height 12
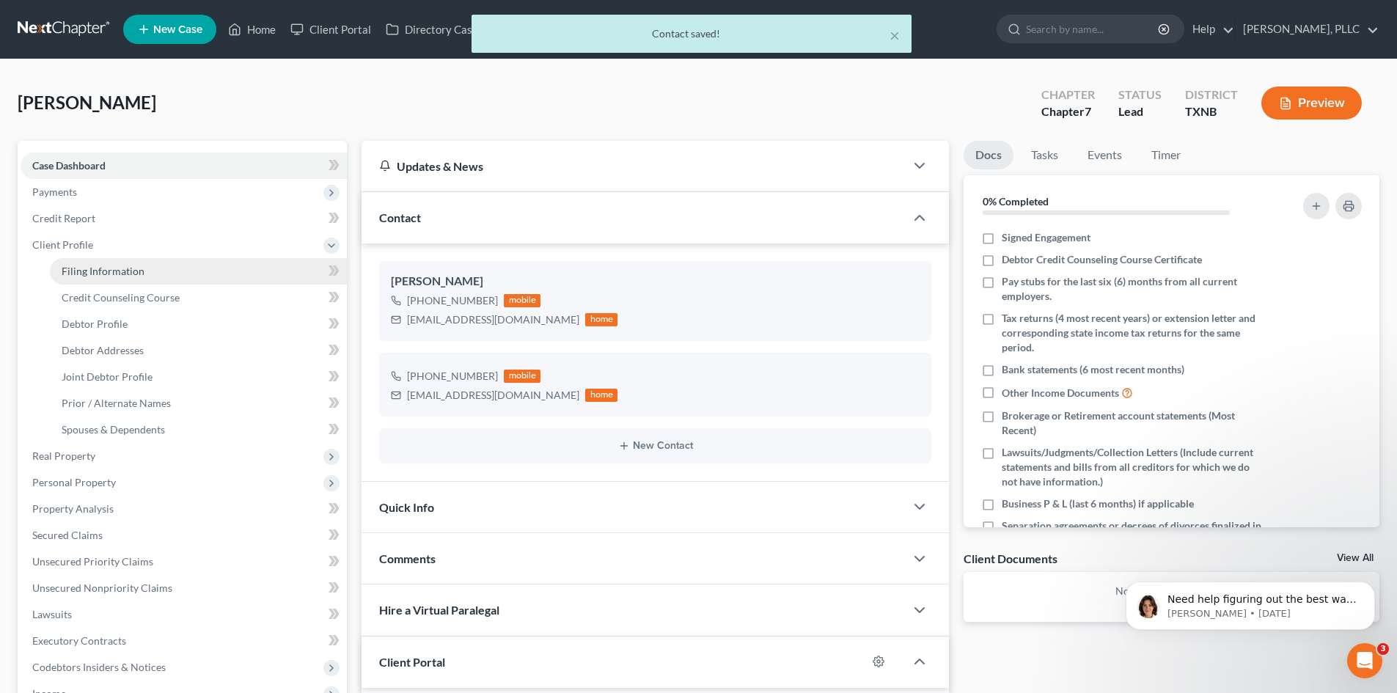
click at [137, 269] on span "Filing Information" at bounding box center [103, 271] width 83 height 12
select select "1"
select select "0"
select select "78"
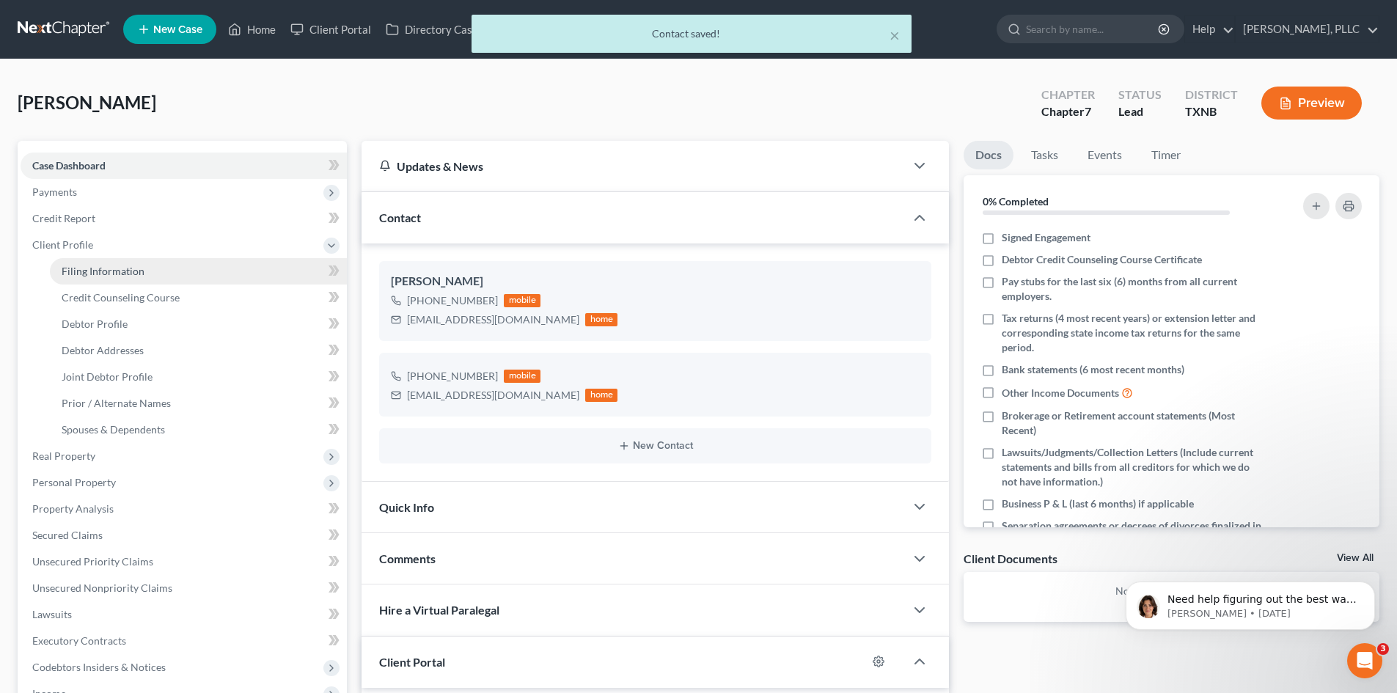
select select "1"
select select "45"
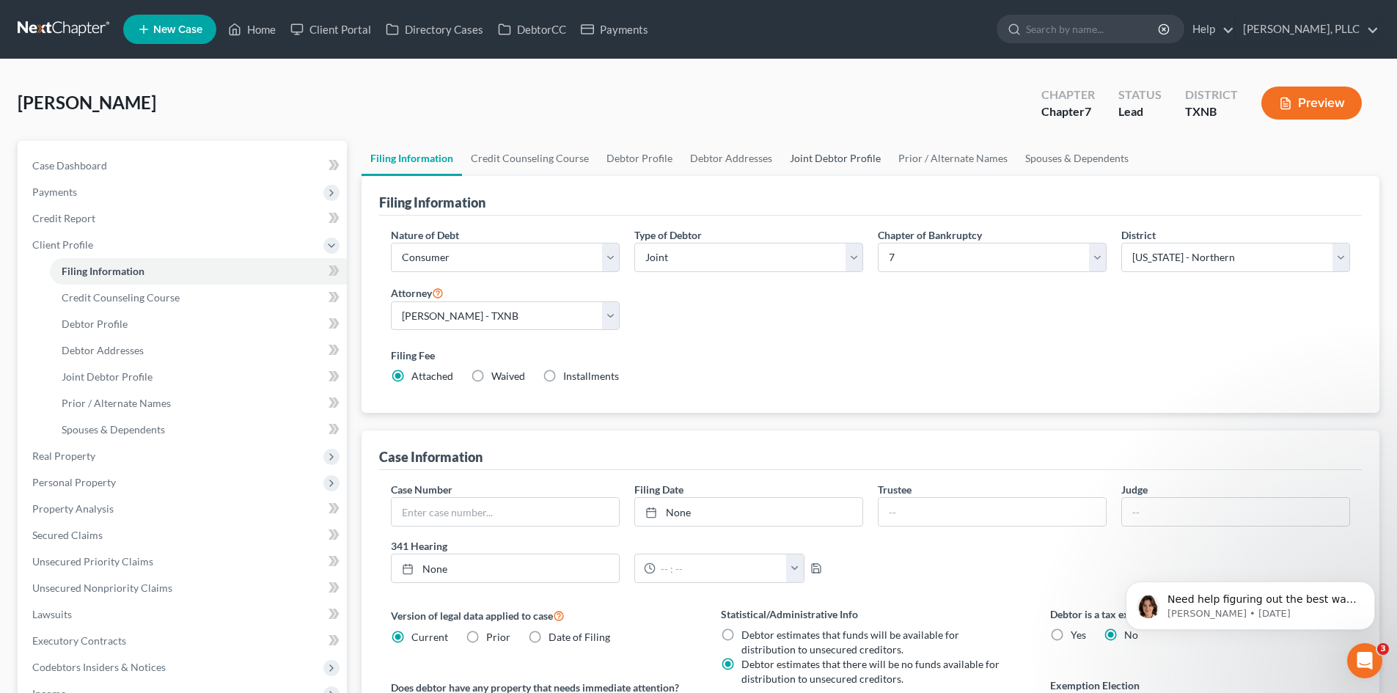
click at [832, 153] on link "Joint Debtor Profile" at bounding box center [835, 158] width 109 height 35
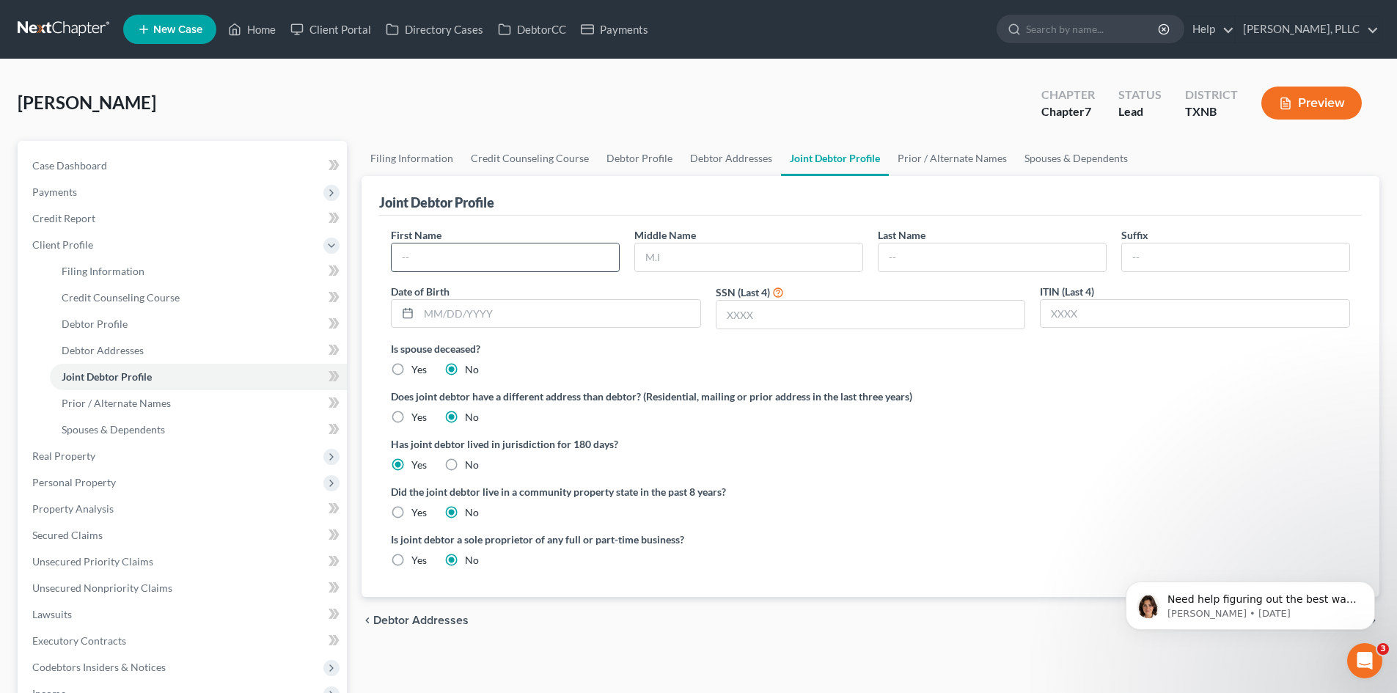
click at [490, 257] on input "text" at bounding box center [505, 257] width 227 height 28
type input "[PERSON_NAME]"
type input "Cook"
click at [75, 164] on span "Case Dashboard" at bounding box center [69, 165] width 75 height 12
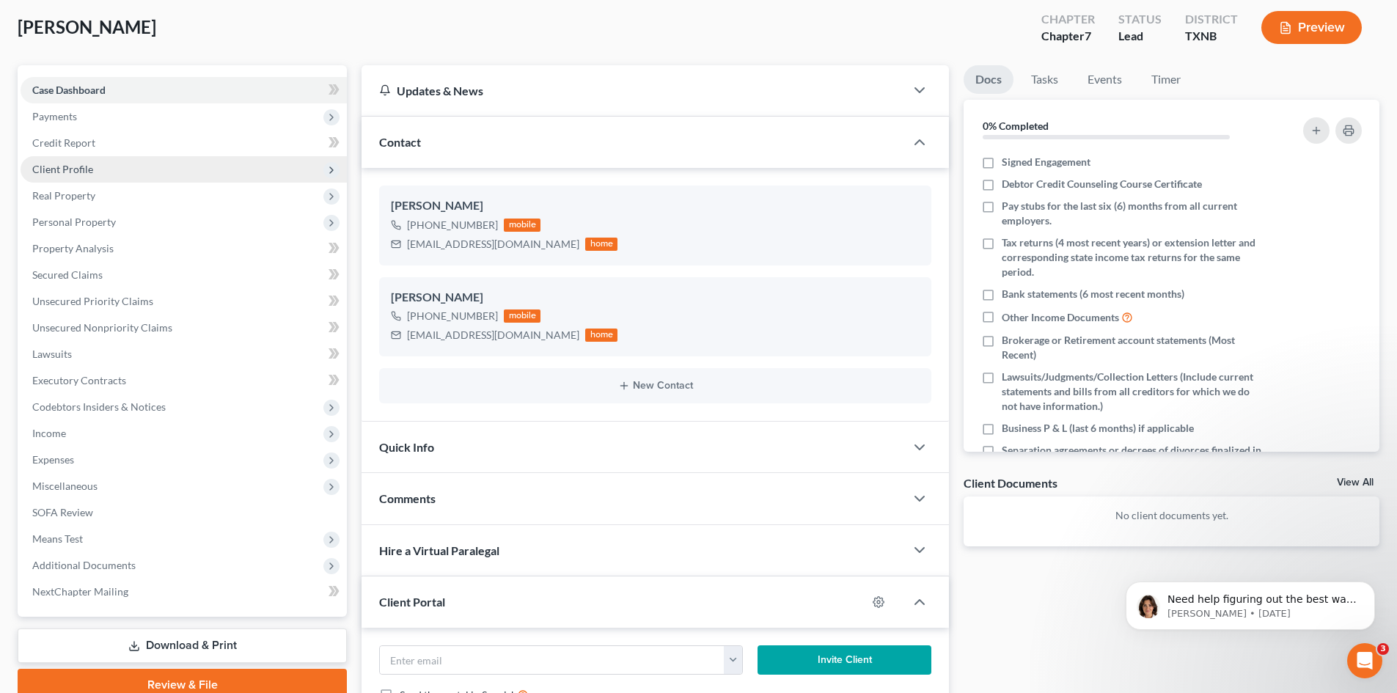
scroll to position [73, 0]
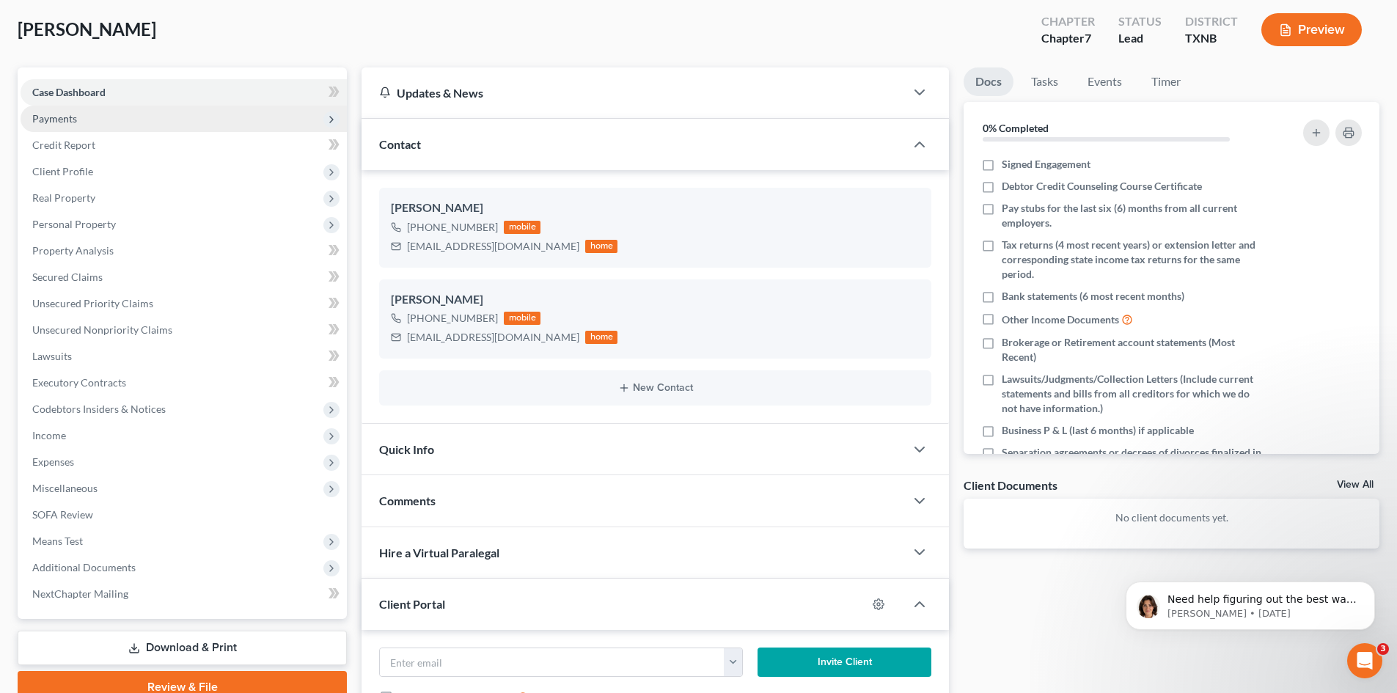
drag, startPoint x: 58, startPoint y: 119, endPoint x: 67, endPoint y: 118, distance: 9.6
click at [58, 118] on span "Payments" at bounding box center [54, 118] width 45 height 12
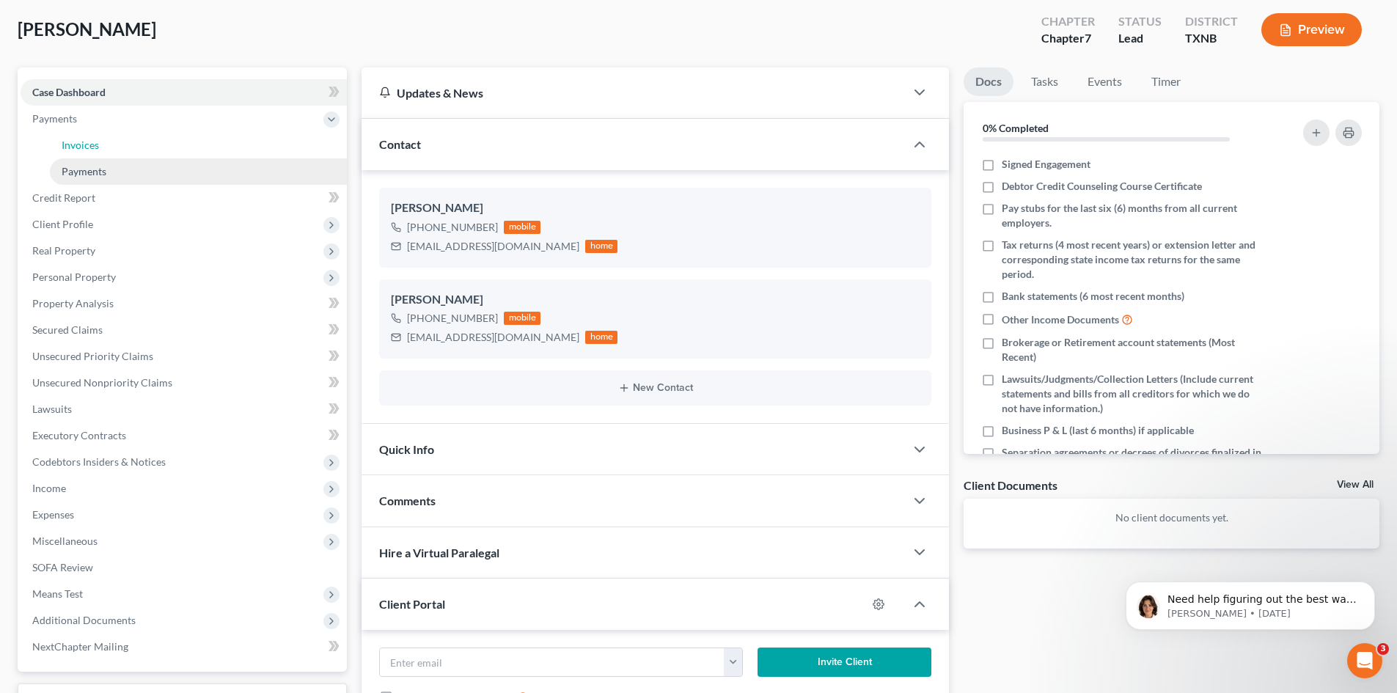
drag, startPoint x: 94, startPoint y: 147, endPoint x: 199, endPoint y: 178, distance: 110.2
click at [94, 146] on span "Invoices" at bounding box center [80, 145] width 37 height 12
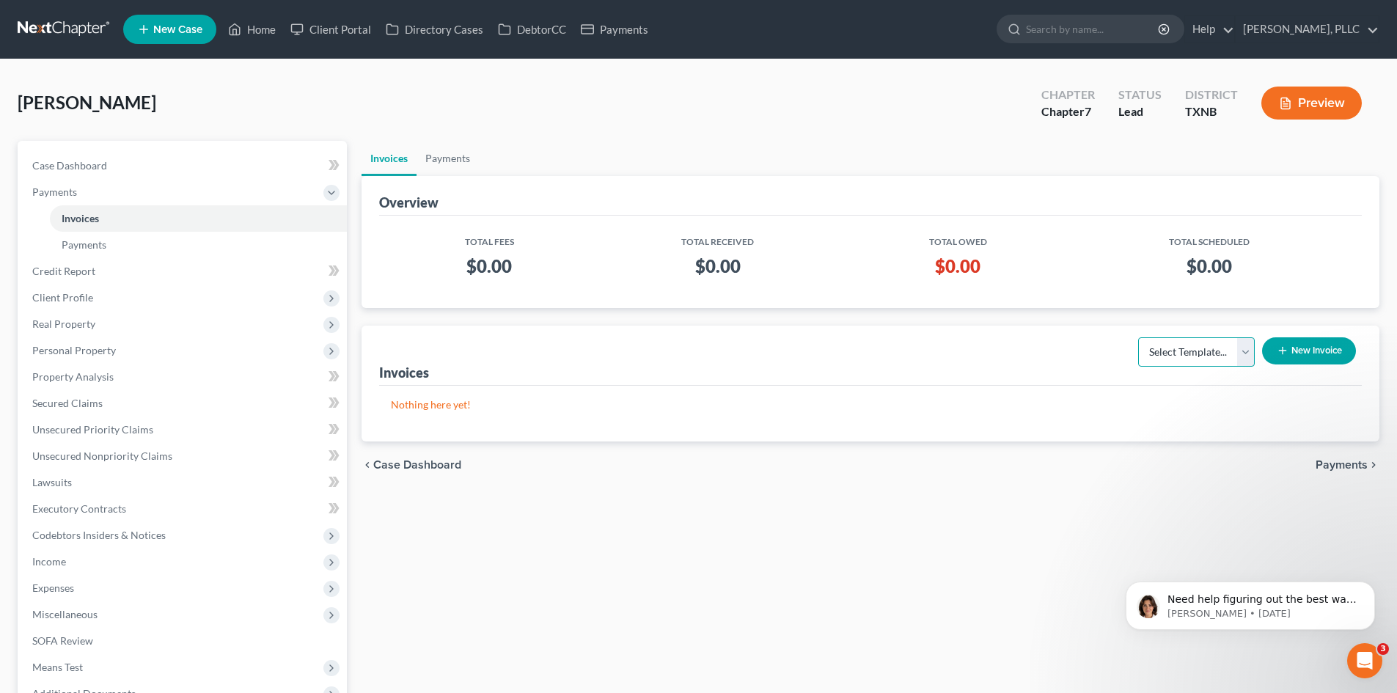
click at [1243, 352] on select "Select Template... Invoice" at bounding box center [1196, 351] width 117 height 29
select select "0"
click at [1138, 337] on select "Select Template... Invoice" at bounding box center [1196, 351] width 117 height 29
click at [1283, 342] on button "New Invoice" at bounding box center [1309, 350] width 94 height 27
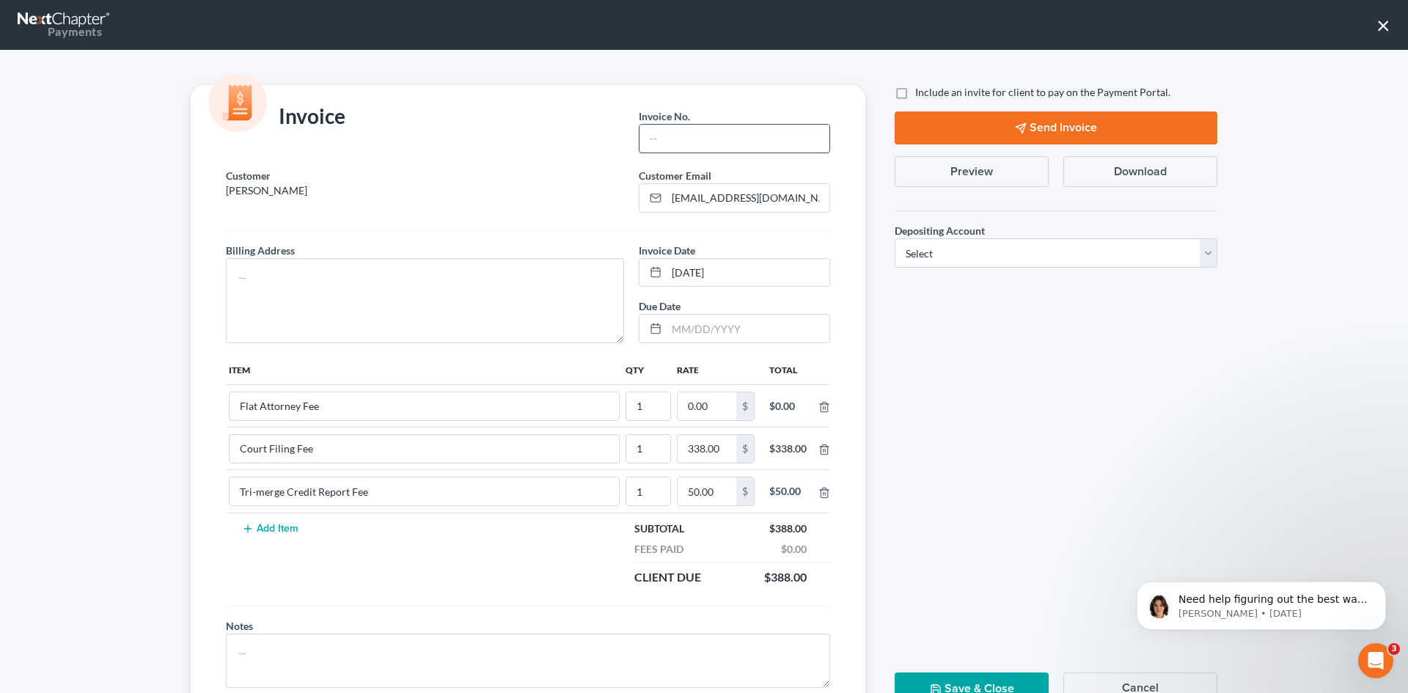
click at [733, 144] on input "text" at bounding box center [734, 139] width 190 height 28
type input "T0009"
click at [296, 291] on textarea at bounding box center [425, 300] width 398 height 85
type textarea "TBD"
click at [683, 405] on input "0.00" at bounding box center [707, 406] width 59 height 28
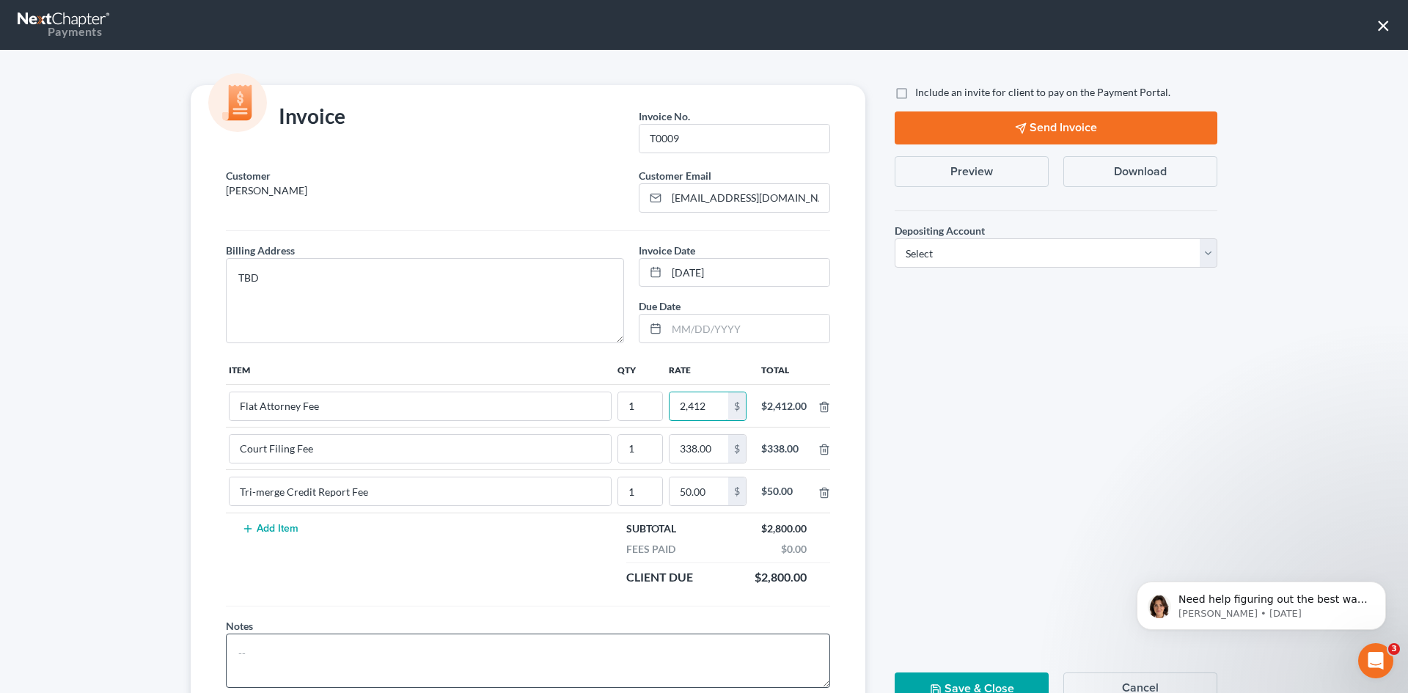
type input "2,412"
drag, startPoint x: 270, startPoint y: 666, endPoint x: 287, endPoint y: 649, distance: 24.4
click at [271, 665] on textarea at bounding box center [528, 661] width 604 height 54
type textarea "A"
click at [915, 92] on label "Include an invite for client to pay on the Payment Portal." at bounding box center [1042, 92] width 255 height 15
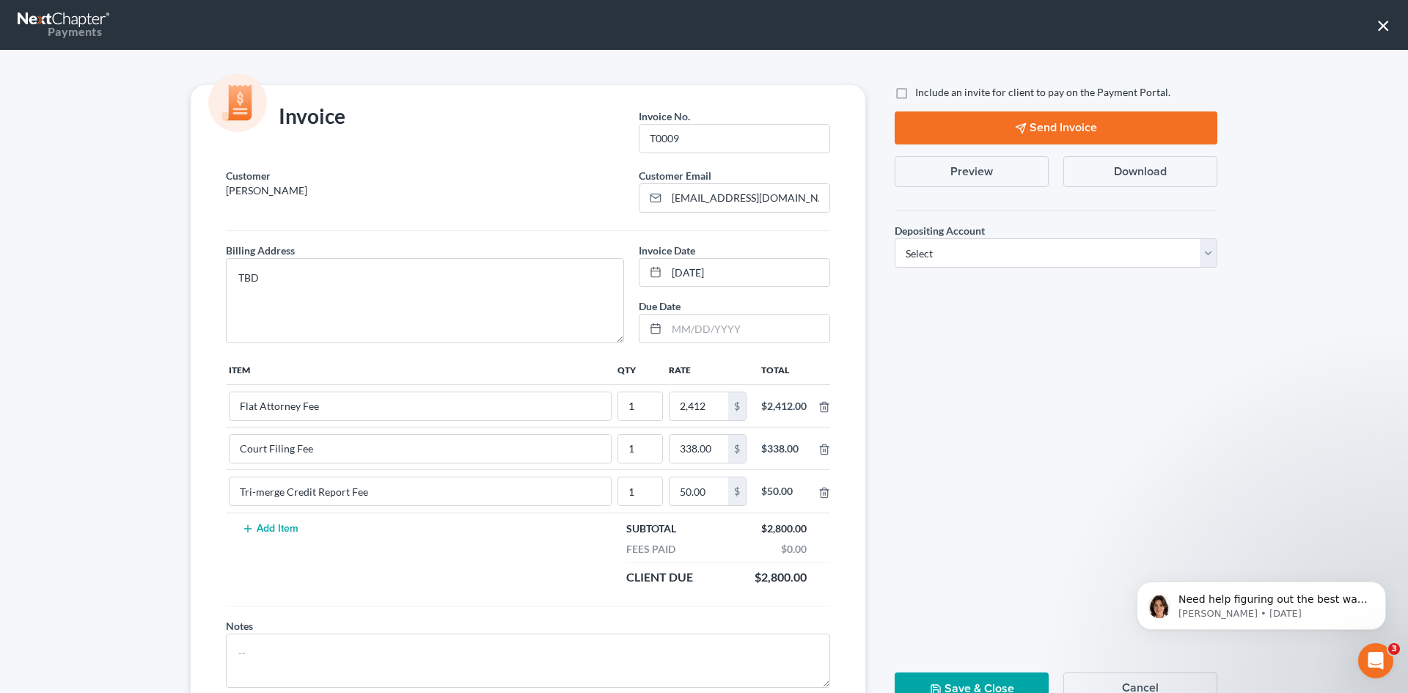
click at [921, 92] on input "Include an invite for client to pay on the Payment Portal." at bounding box center [926, 90] width 10 height 10
checkbox input "true"
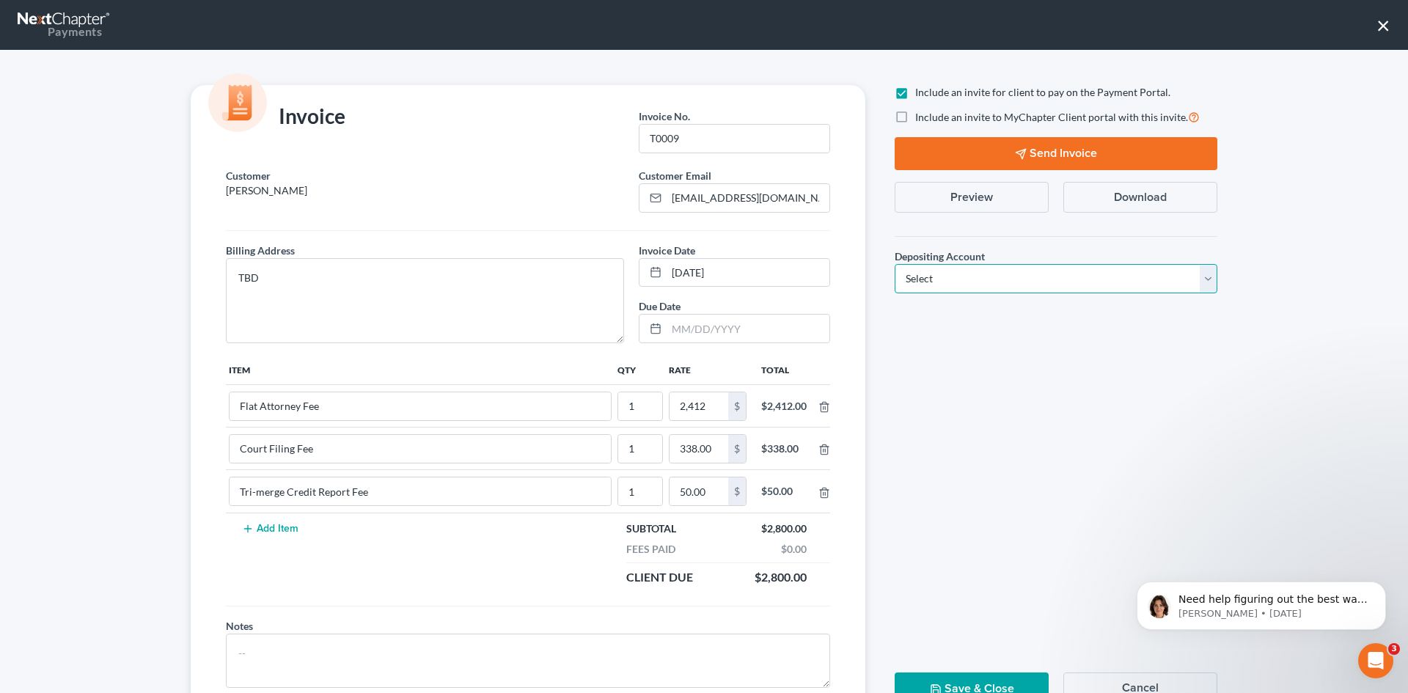
click at [990, 283] on select "Select Operation Trust" at bounding box center [1056, 278] width 323 height 29
select select "1"
click at [895, 264] on select "Select Operation Trust" at bounding box center [1056, 278] width 323 height 29
click at [1027, 150] on button "Send Invoice" at bounding box center [1056, 153] width 323 height 33
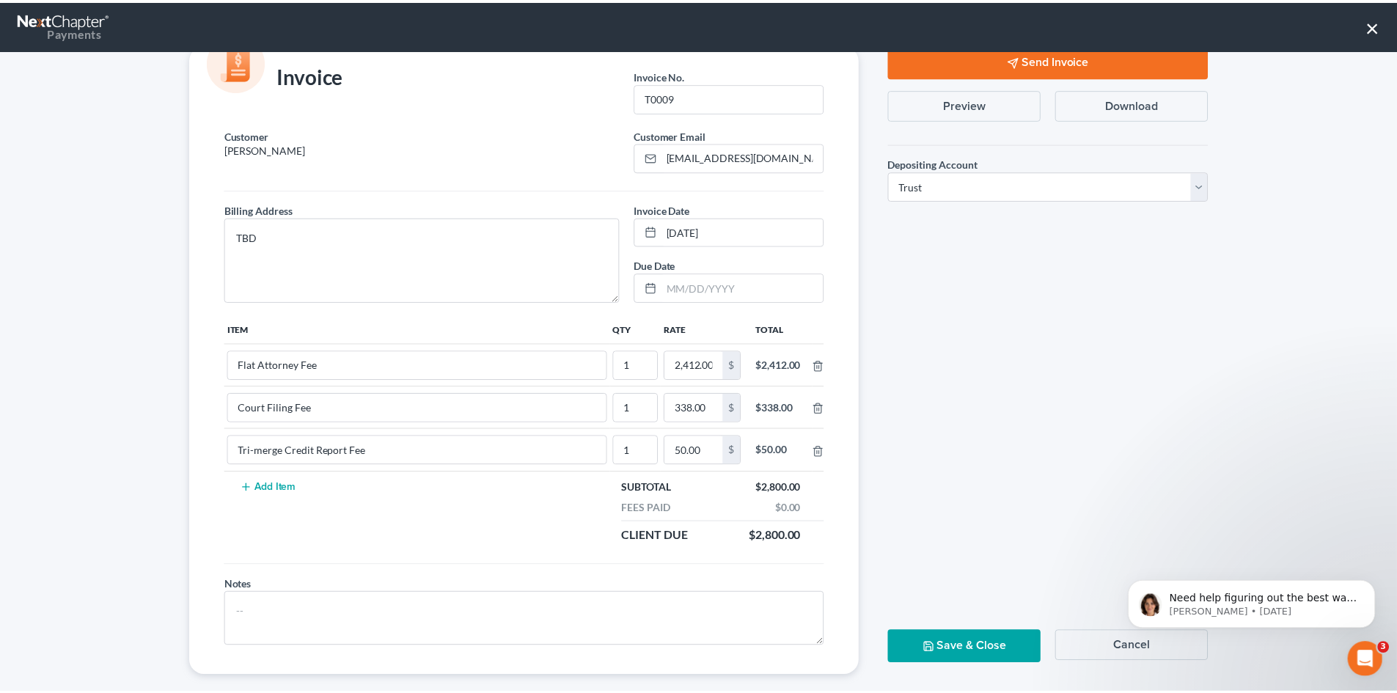
scroll to position [59, 0]
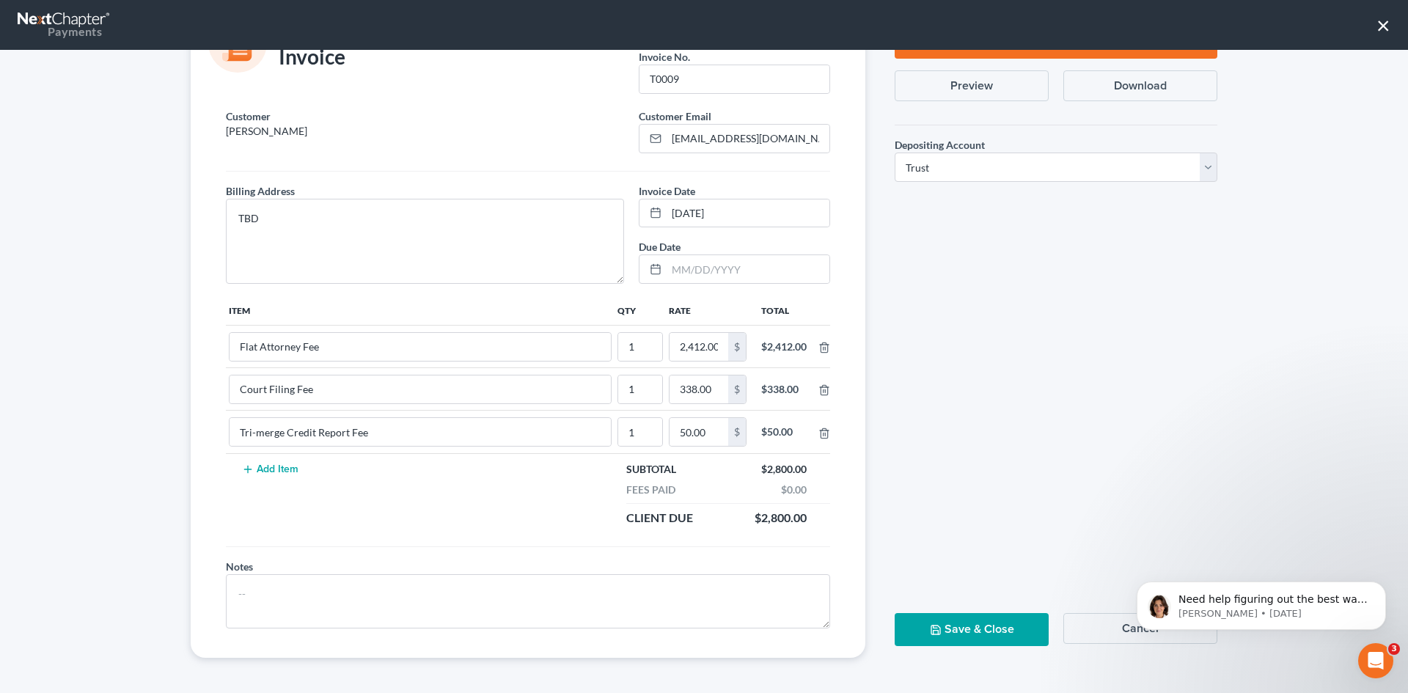
click at [985, 624] on button "Save & Close" at bounding box center [972, 629] width 154 height 33
